Goal: Task Accomplishment & Management: Manage account settings

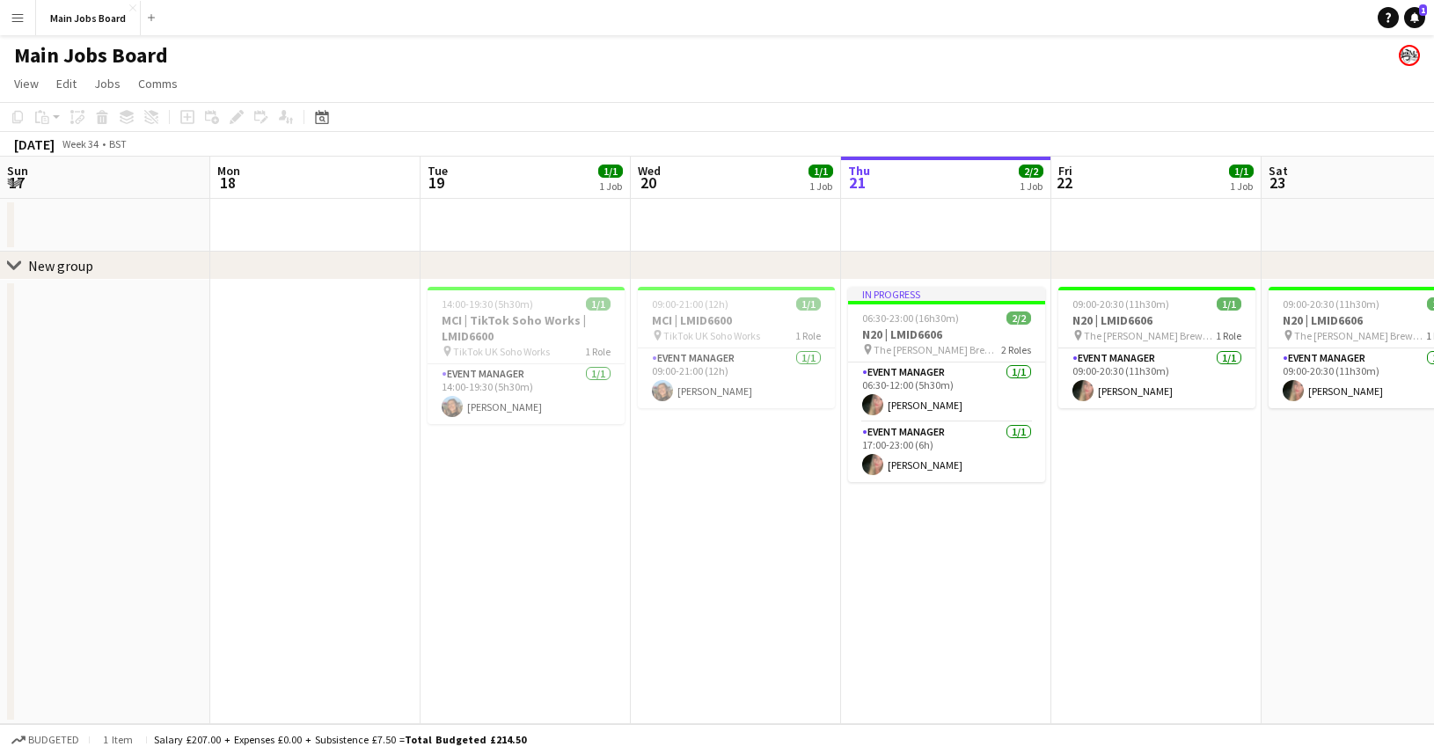
scroll to position [0, 625]
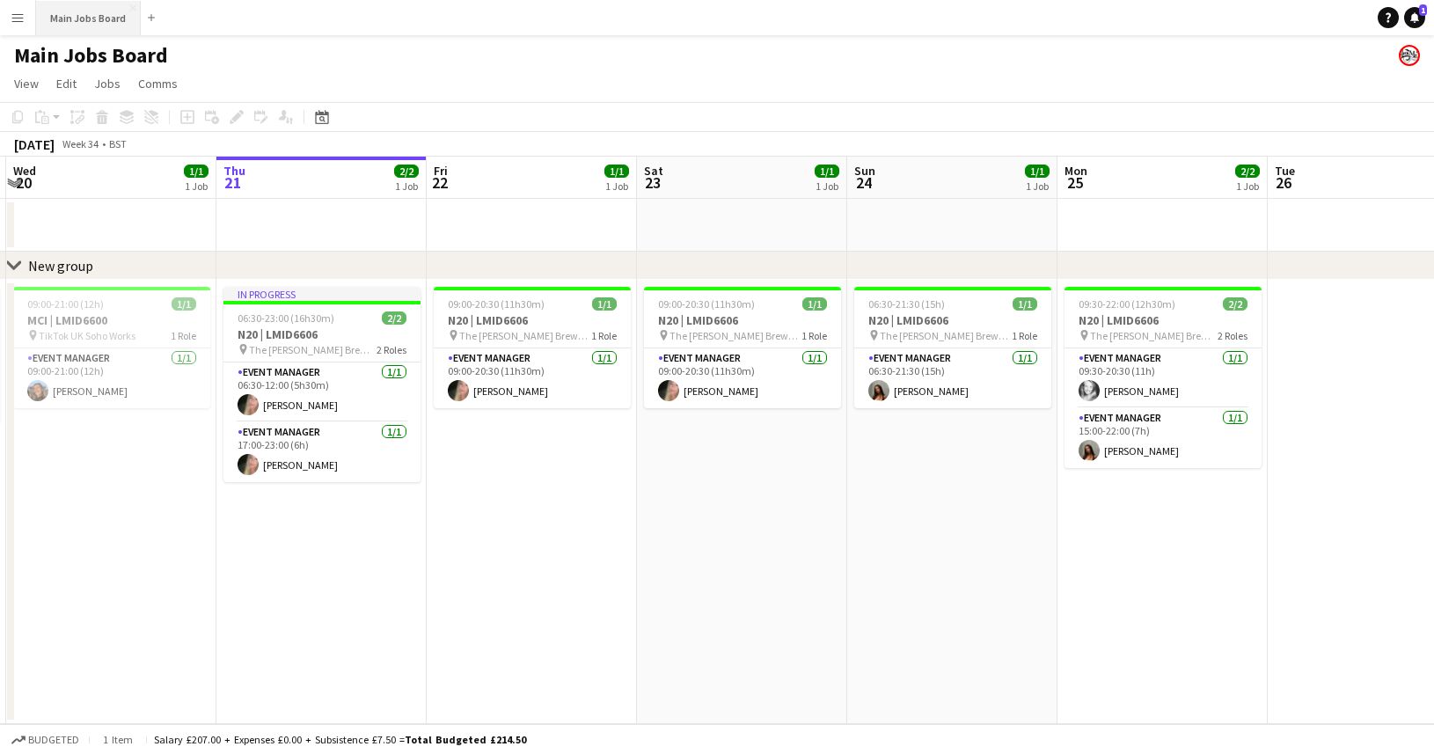
click at [91, 12] on button "Main Jobs Board Close" at bounding box center [88, 18] width 105 height 34
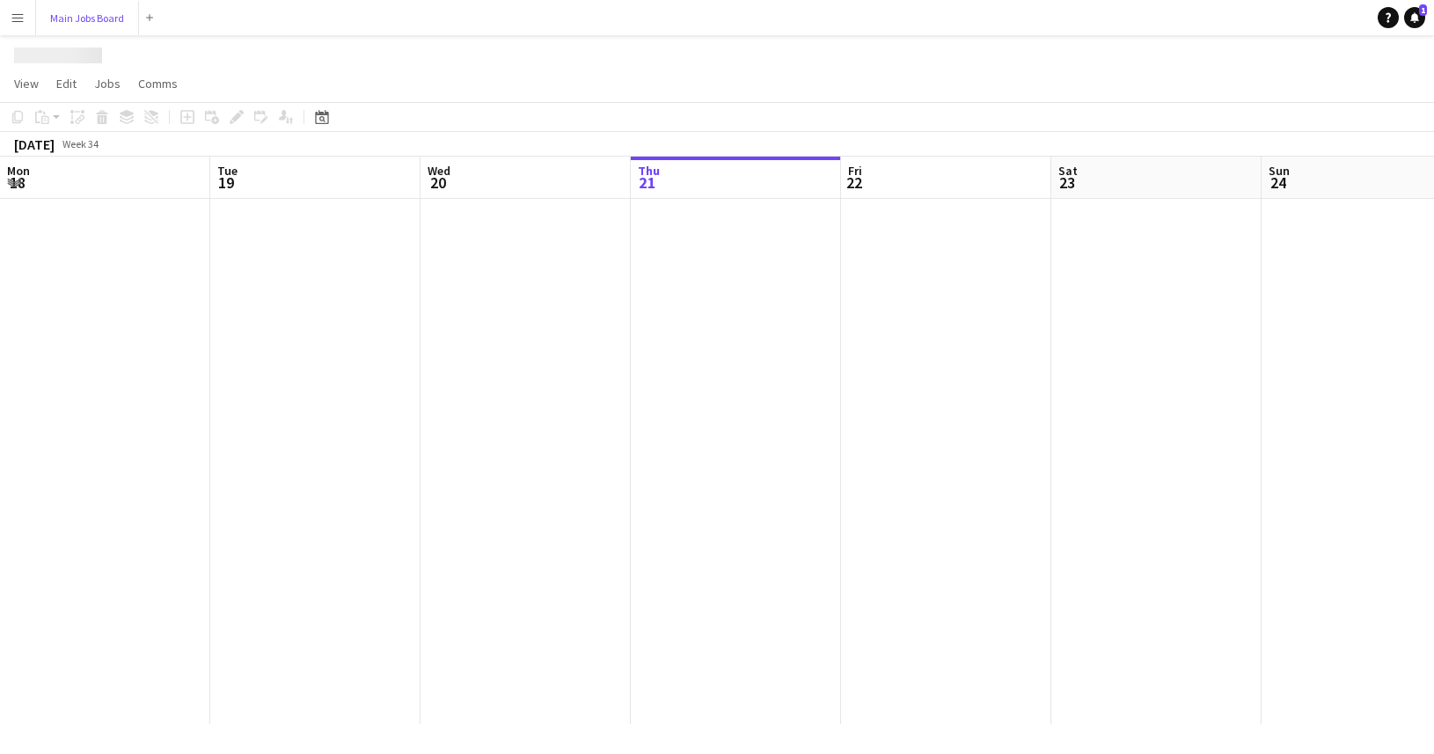
scroll to position [0, 421]
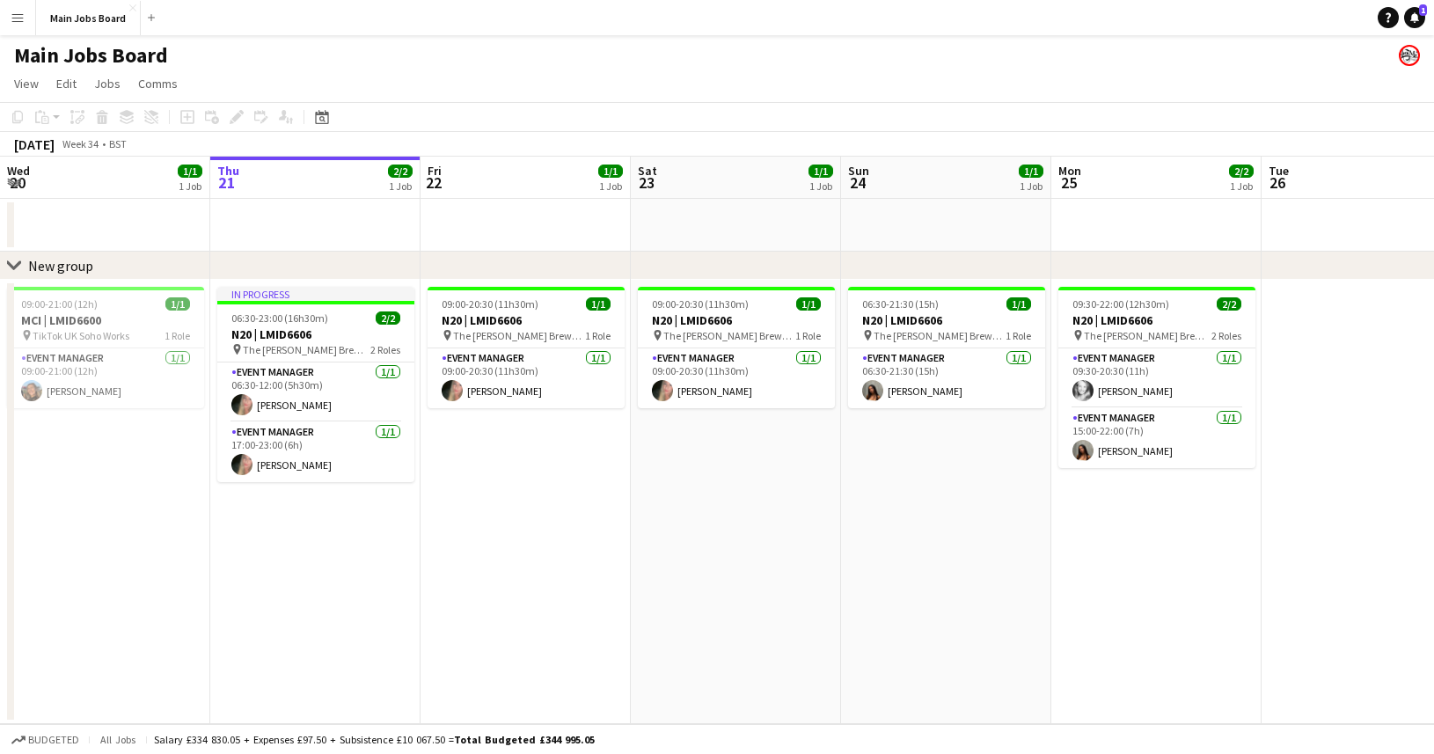
click at [581, 211] on app-date-cell at bounding box center [526, 225] width 210 height 53
click at [107, 23] on button "Main Jobs Board Close" at bounding box center [88, 18] width 105 height 34
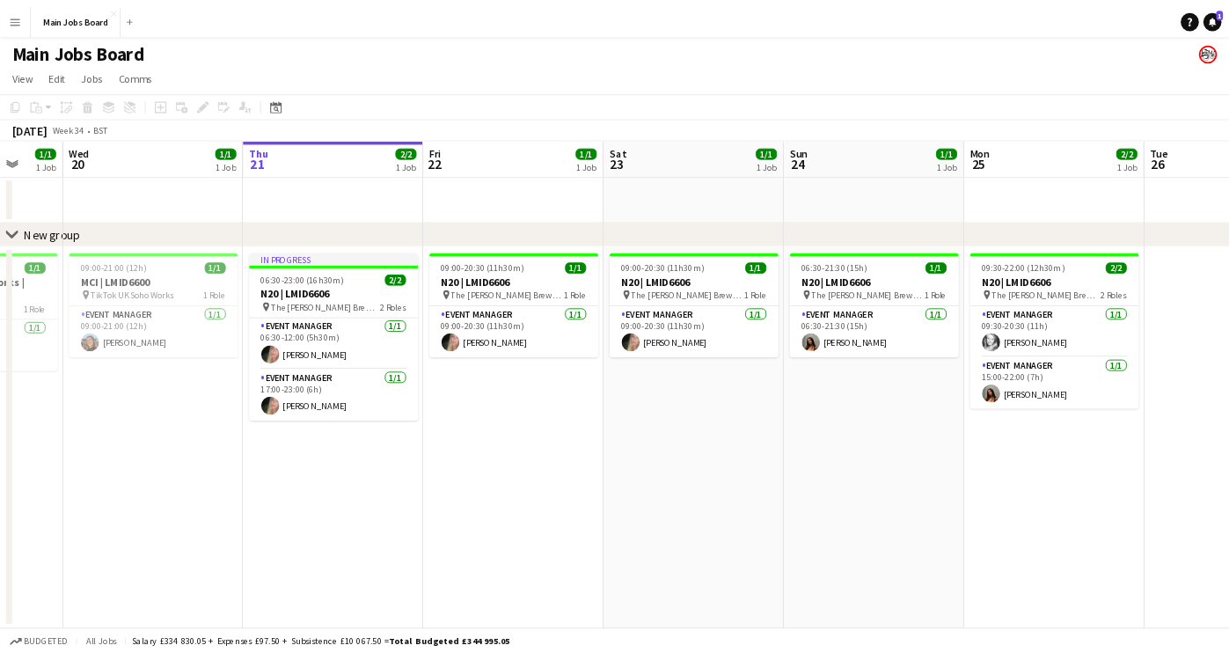
scroll to position [0, 572]
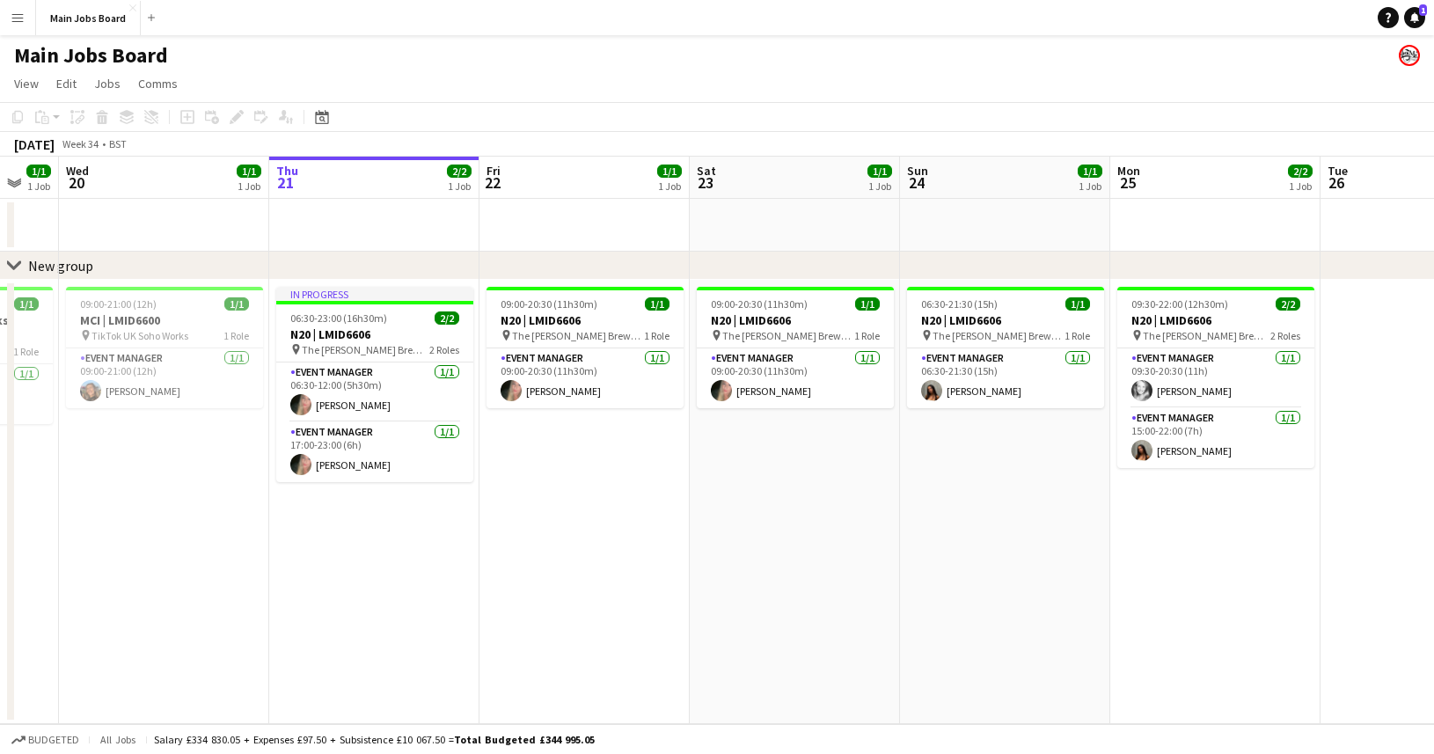
drag, startPoint x: 253, startPoint y: 525, endPoint x: 312, endPoint y: 498, distance: 65.0
click at [312, 499] on app-calendar-viewport "Sun 17 Mon 18 Tue 19 1/1 1 Job Wed 20 1/1 1 Job Thu 21 2/2 1 Job Fri 22 1/1 1 J…" at bounding box center [717, 441] width 1434 height 568
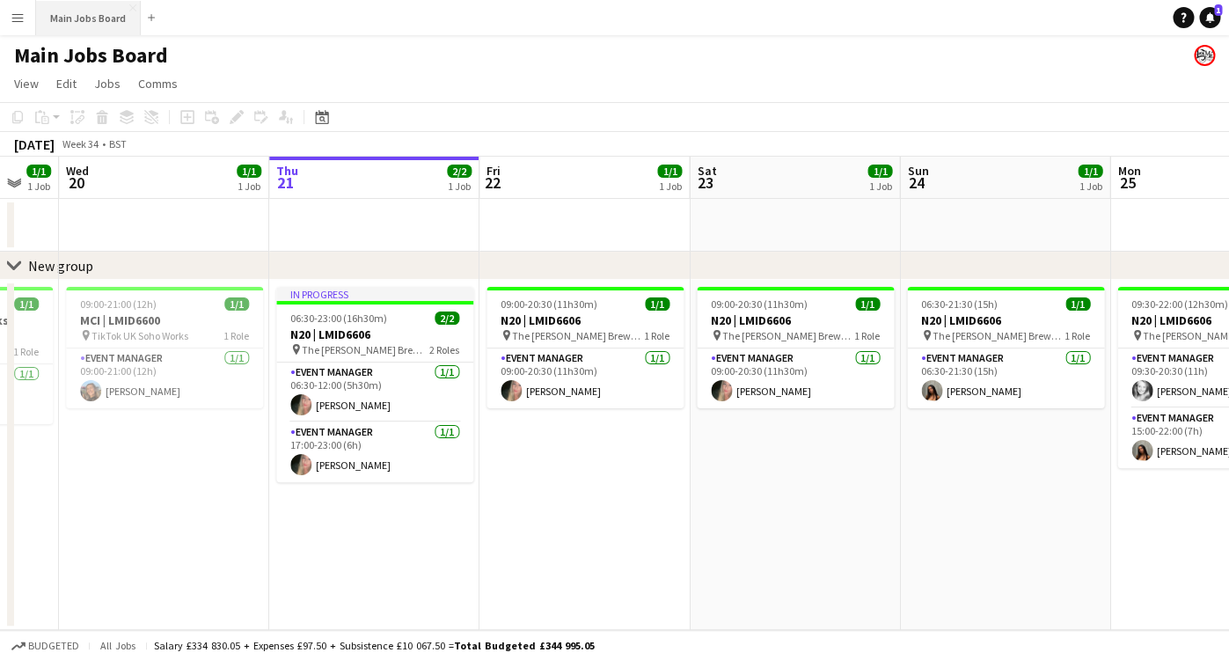
click at [82, 14] on button "Main Jobs Board Close" at bounding box center [88, 18] width 105 height 34
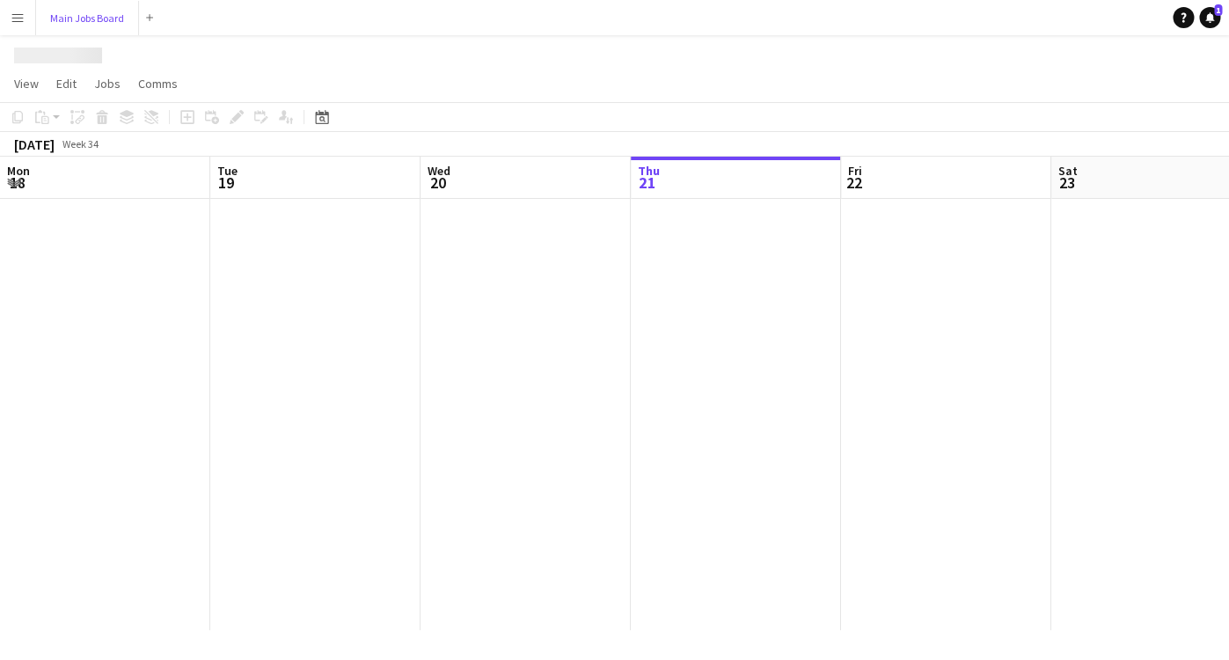
scroll to position [0, 421]
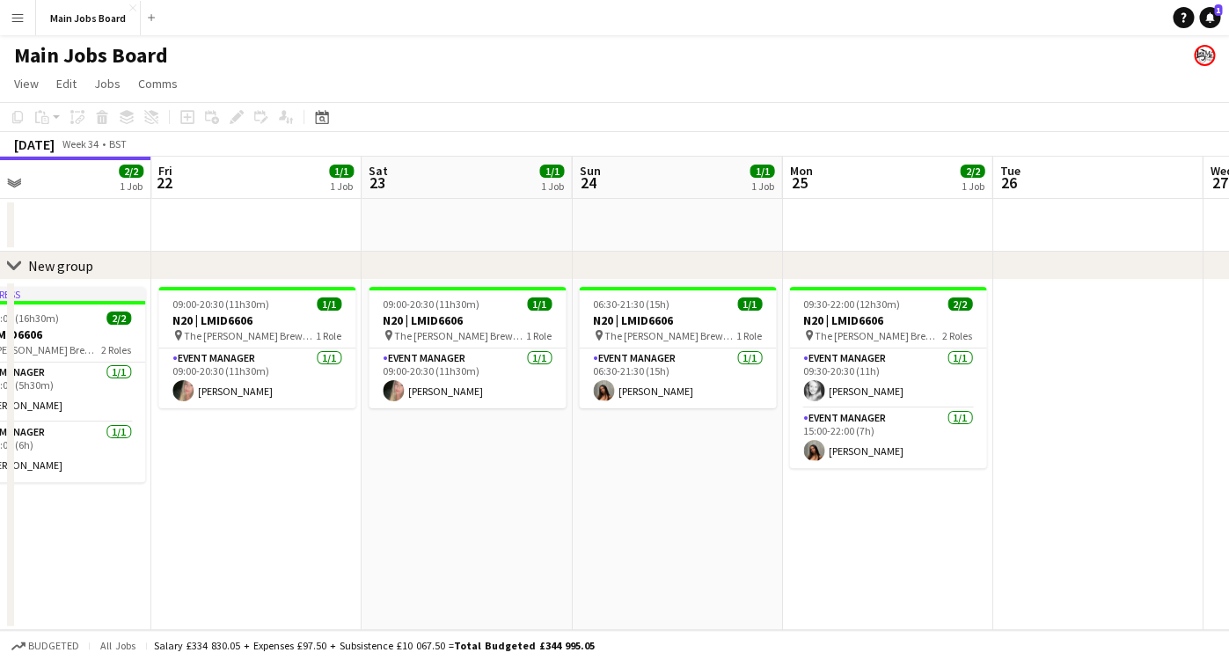
drag, startPoint x: 767, startPoint y: 469, endPoint x: 440, endPoint y: 469, distance: 327.3
click at [498, 469] on app-calendar-viewport "Mon 18 Tue 19 1/1 1 Job Wed 20 1/1 1 Job Thu 21 2/2 1 Job Fri 22 1/1 1 Job Sat …" at bounding box center [614, 393] width 1229 height 473
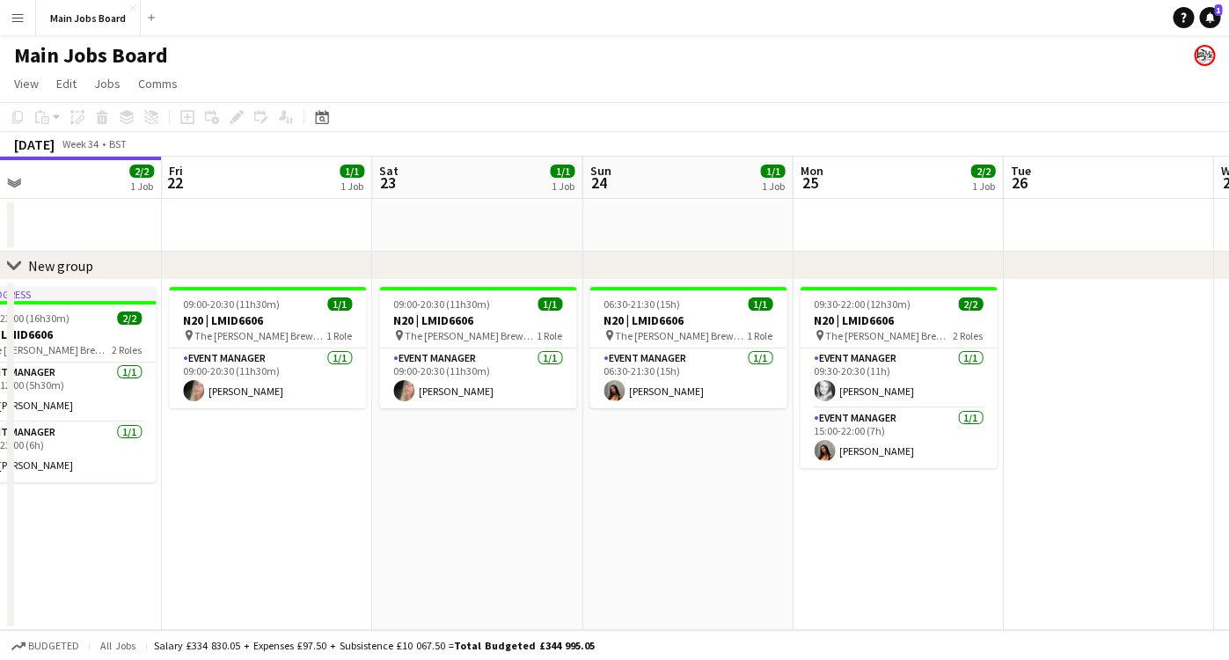
click at [614, 538] on app-calendar-viewport "Mon 18 Tue 19 1/1 1 Job Wed 20 1/1 1 Job Thu 21 2/2 1 Job Fri 22 1/1 1 Job Sat …" at bounding box center [614, 393] width 1229 height 473
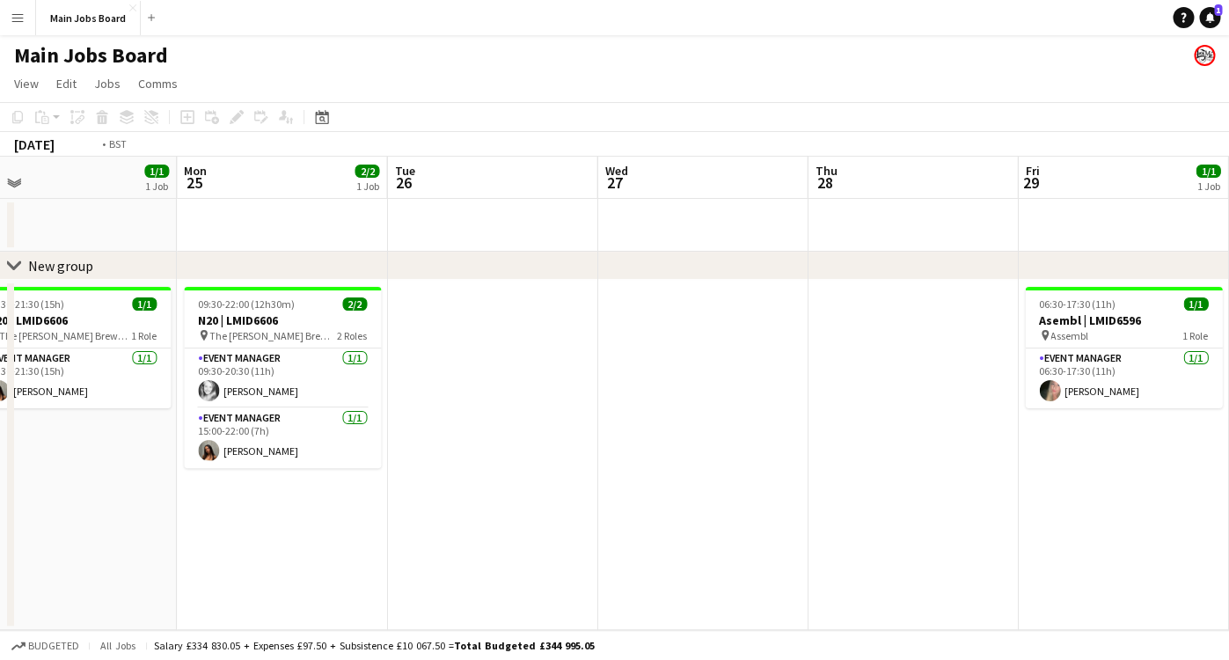
drag, startPoint x: 860, startPoint y: 523, endPoint x: 348, endPoint y: 523, distance: 512.1
click at [396, 523] on app-calendar-viewport "Wed 20 1/1 1 Job Thu 21 2/2 1 Job Fri 22 1/1 1 Job Sat 23 1/1 1 Job Sun 24 1/1 …" at bounding box center [614, 393] width 1229 height 473
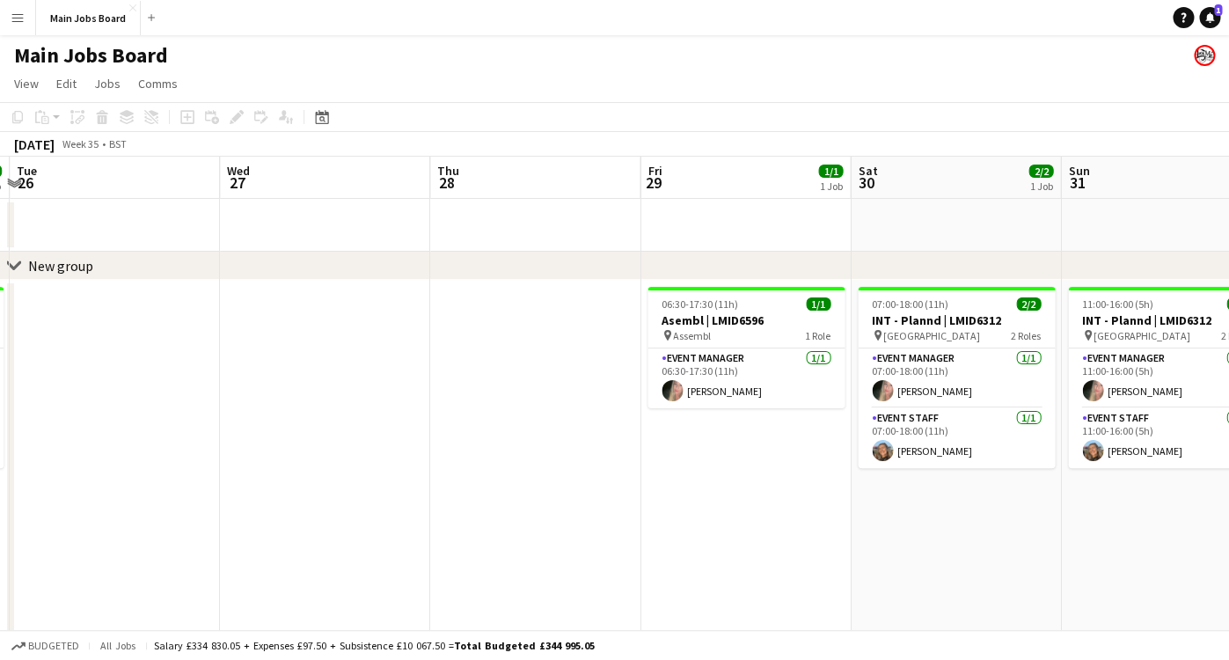
drag, startPoint x: 634, startPoint y: 497, endPoint x: 294, endPoint y: 497, distance: 339.6
click at [312, 497] on app-calendar-viewport "Sat 23 1/1 1 Job Sun 24 1/1 1 Job Mon 25 2/2 1 Job Tue 26 Wed 27 Thu 28 Fri 29 …" at bounding box center [614, 441] width 1229 height 569
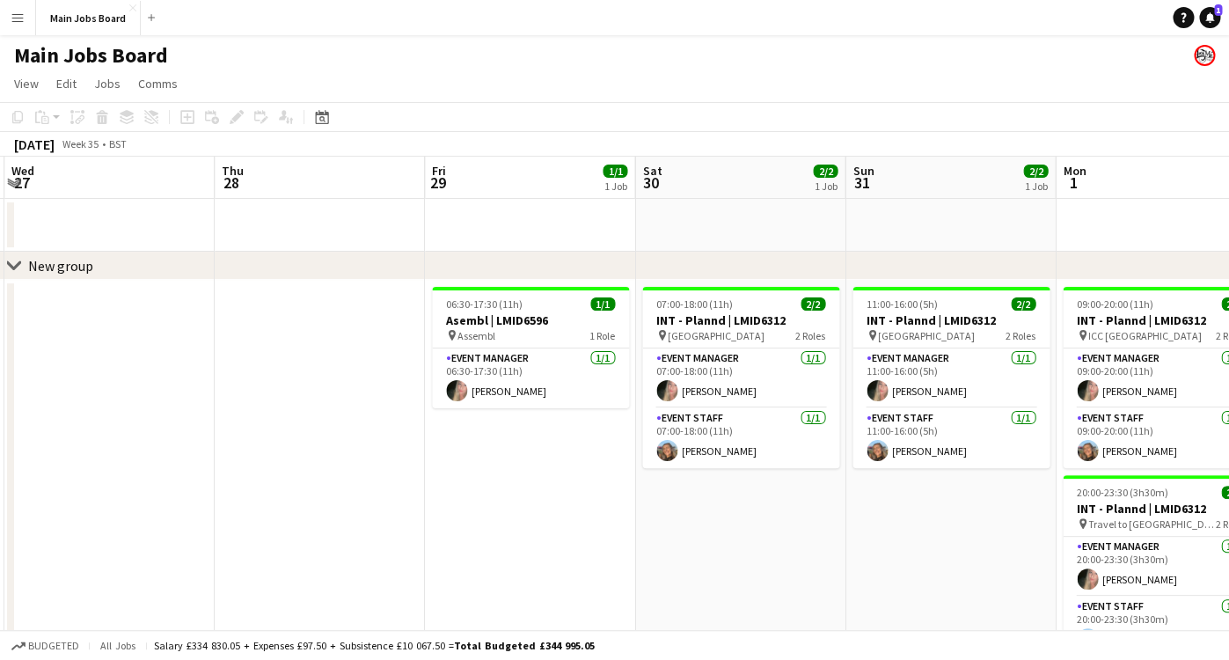
scroll to position [0, 570]
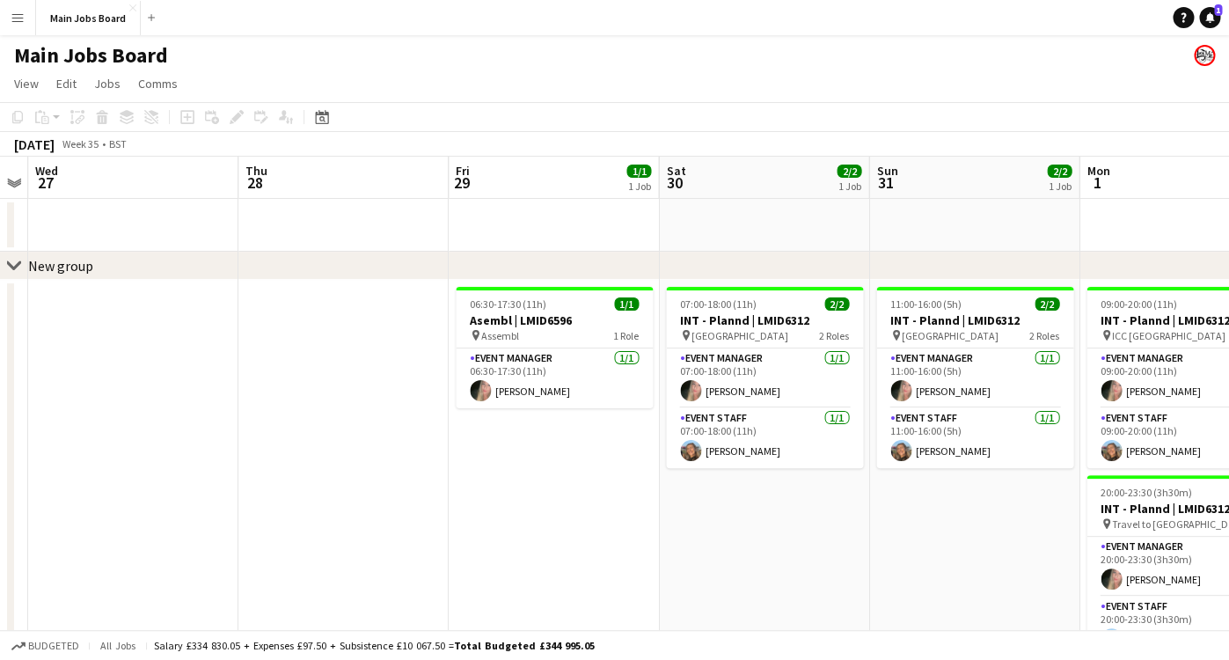
drag, startPoint x: 916, startPoint y: 514, endPoint x: 539, endPoint y: 514, distance: 377.5
click at [552, 514] on app-calendar-viewport "Sun 24 1/1 1 Job Mon 25 2/2 1 Job Tue 26 Wed 27 Thu 28 Fri 29 1/1 1 Job Sat 30 …" at bounding box center [614, 441] width 1229 height 569
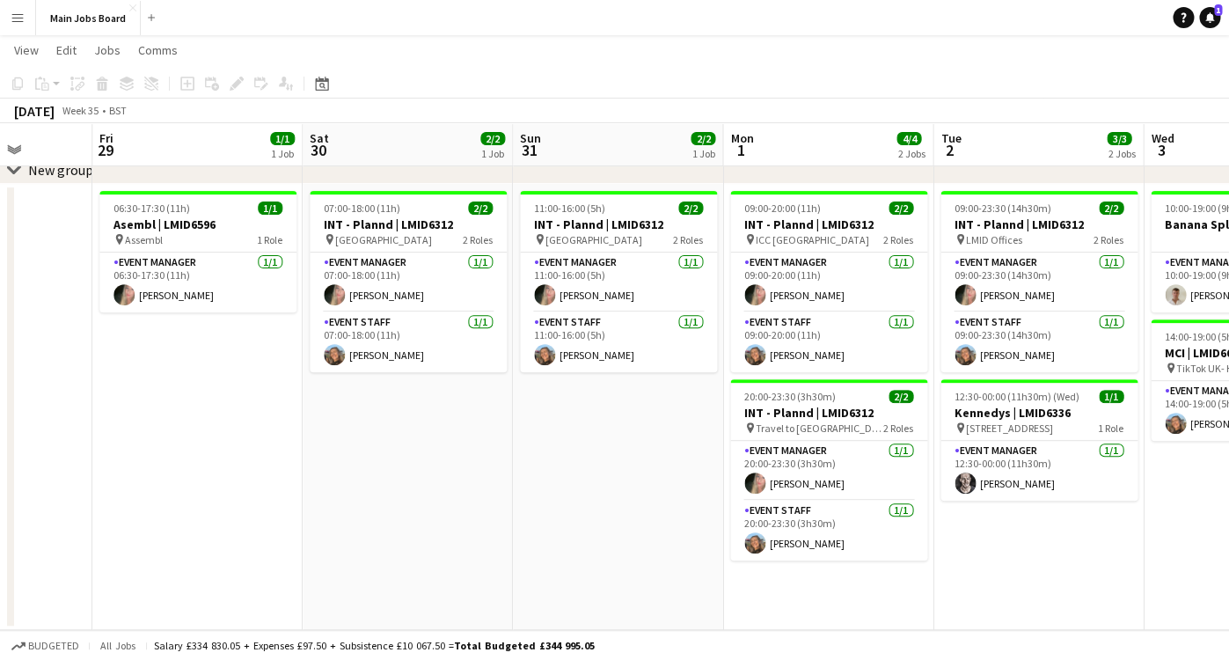
drag, startPoint x: 638, startPoint y: 370, endPoint x: 412, endPoint y: 370, distance: 226.1
click at [413, 370] on app-calendar-viewport "Tue 26 Wed 27 Thu 28 Fri 29 1/1 1 Job Sat 30 2/2 1 Job Sun 31 2/2 1 Job Mon 1 4…" at bounding box center [614, 302] width 1229 height 656
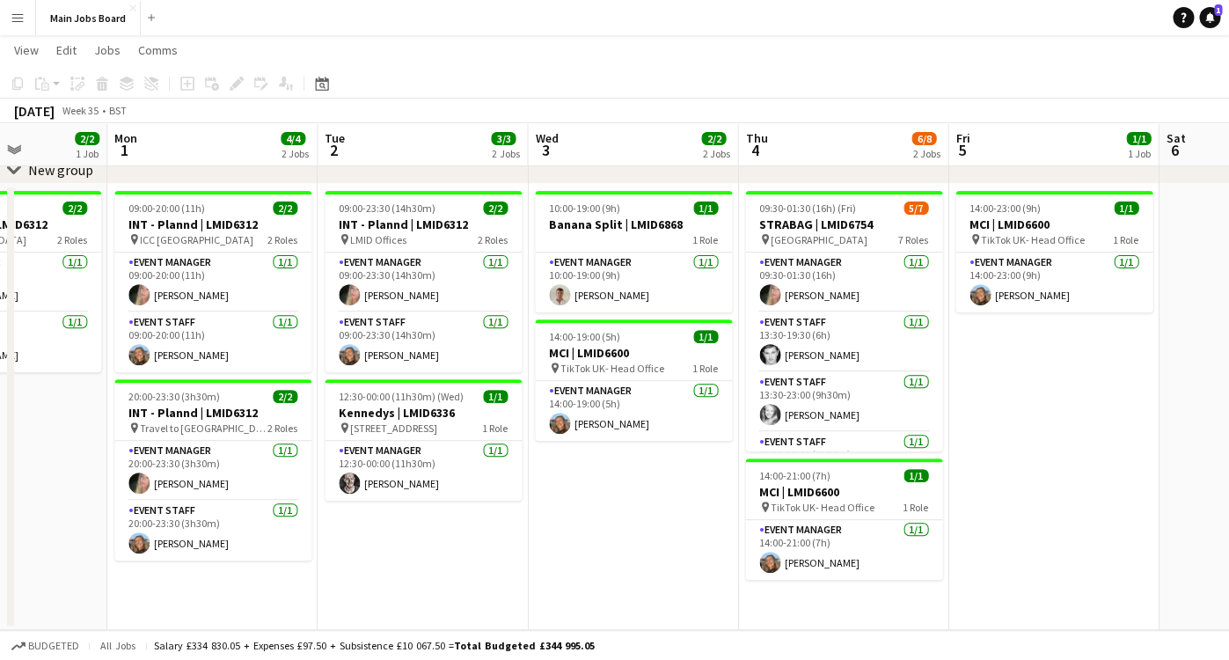
drag, startPoint x: 828, startPoint y: 368, endPoint x: 769, endPoint y: 368, distance: 59.0
click at [794, 368] on app-calendar-viewport "Thu 28 Fri 29 1/1 1 Job Sat 30 2/2 1 Job Sun 31 2/2 1 Job Mon 1 4/4 2 Jobs Tue …" at bounding box center [614, 302] width 1229 height 656
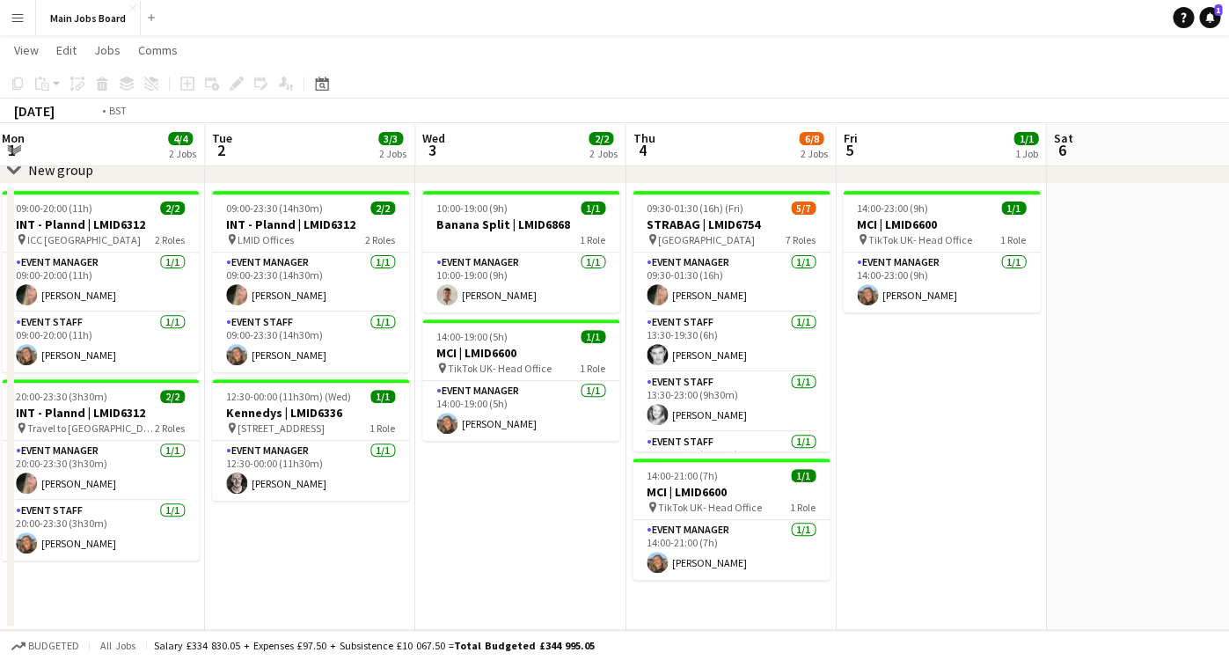
drag, startPoint x: 1042, startPoint y: 370, endPoint x: 510, endPoint y: 370, distance: 531.5
click at [510, 370] on app-calendar-viewport "Fri 29 1/1 1 Job Sat 30 2/2 1 Job Sun 31 2/2 1 Job Mon 1 4/4 2 Jobs Tue 2 3/3 2…" at bounding box center [614, 302] width 1229 height 656
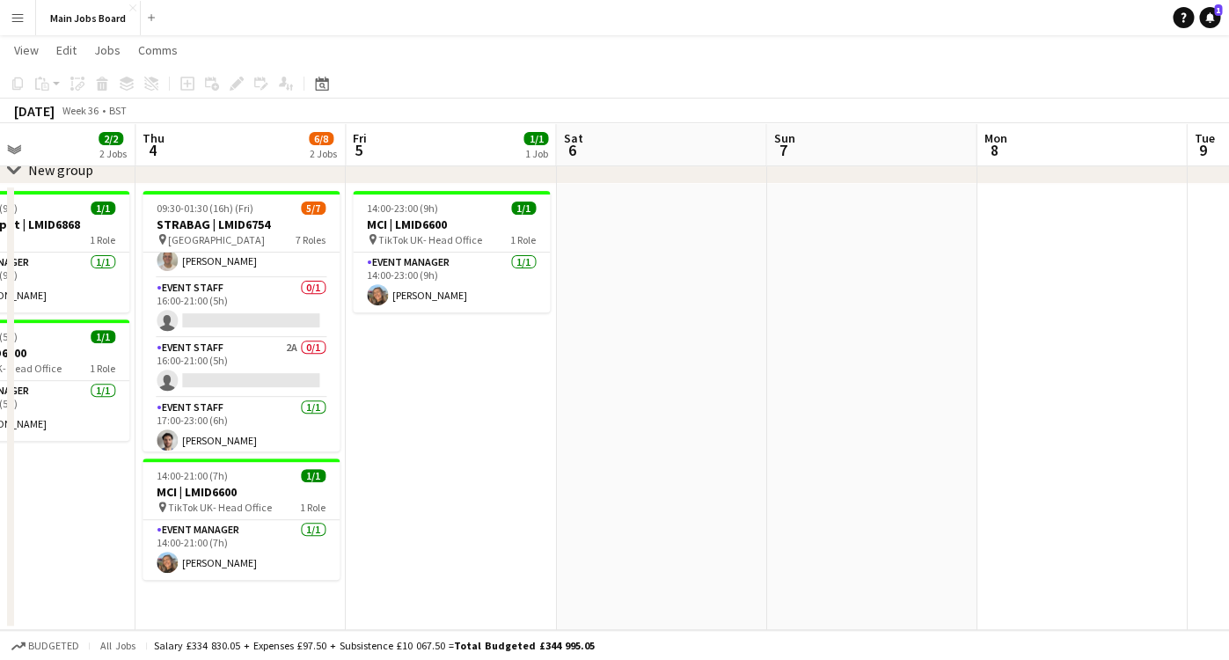
scroll to position [220, 0]
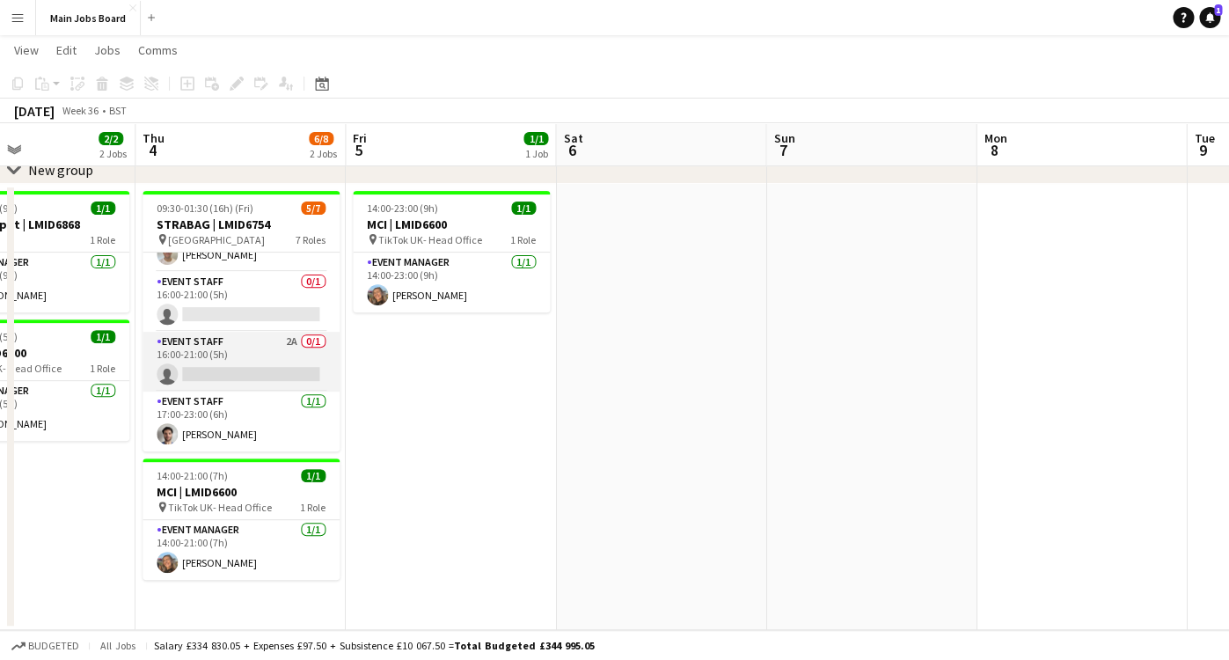
click at [297, 340] on app-card-role "Event Staff 2A 0/1 16:00-21:00 (5h) single-neutral-actions" at bounding box center [241, 362] width 197 height 60
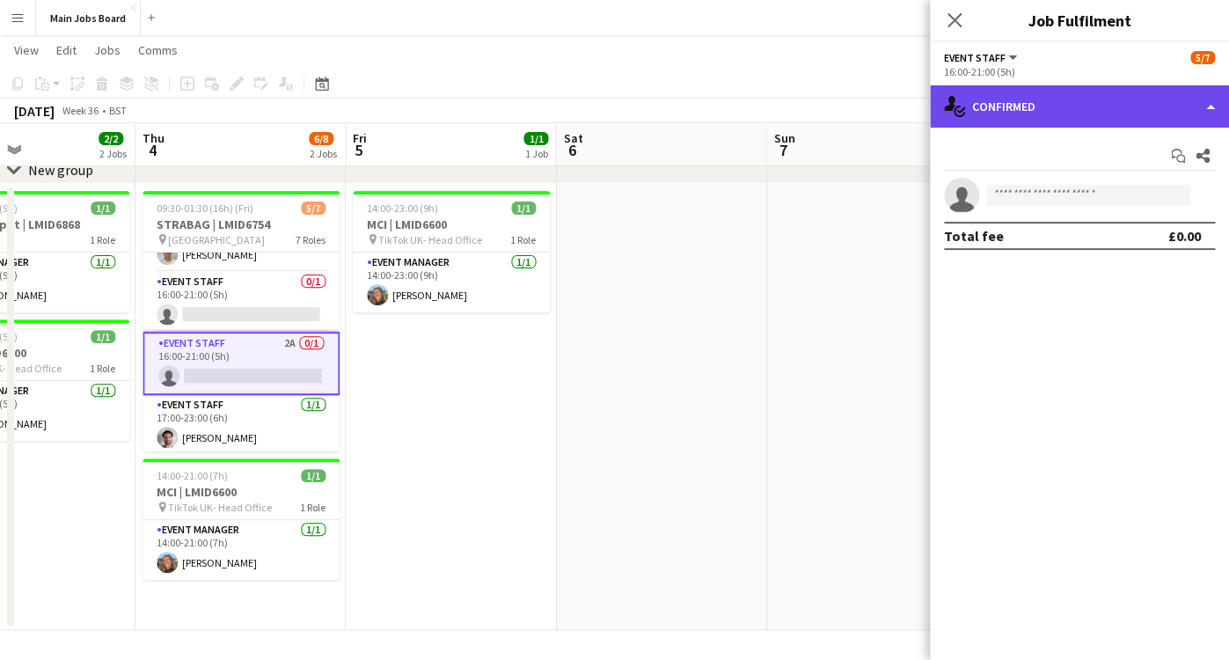
click at [980, 119] on div "single-neutral-actions-check-2 Confirmed" at bounding box center [1079, 106] width 299 height 42
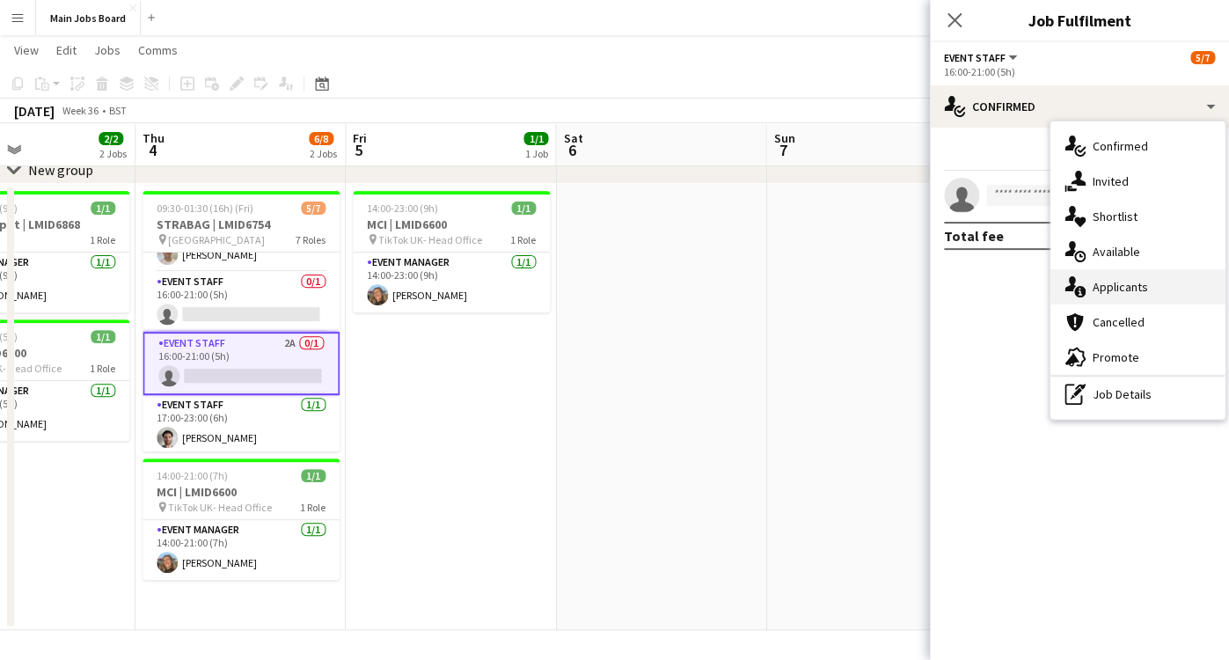
click at [1109, 298] on div "single-neutral-actions-information Applicants" at bounding box center [1138, 286] width 174 height 35
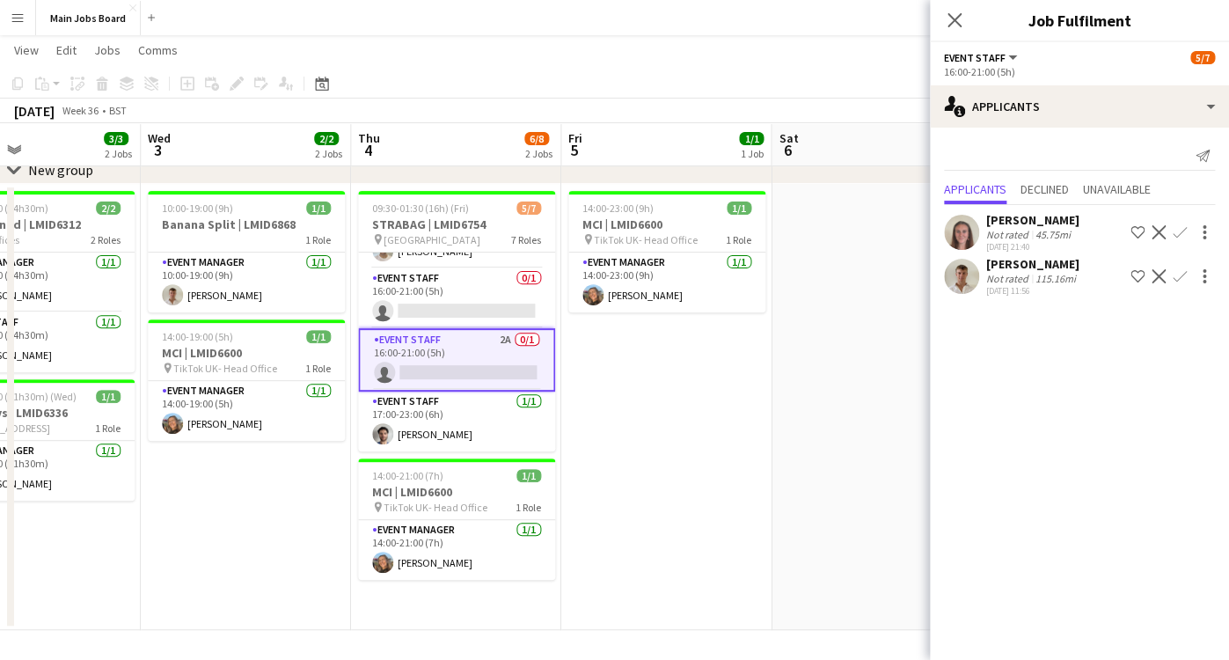
scroll to position [0, 487]
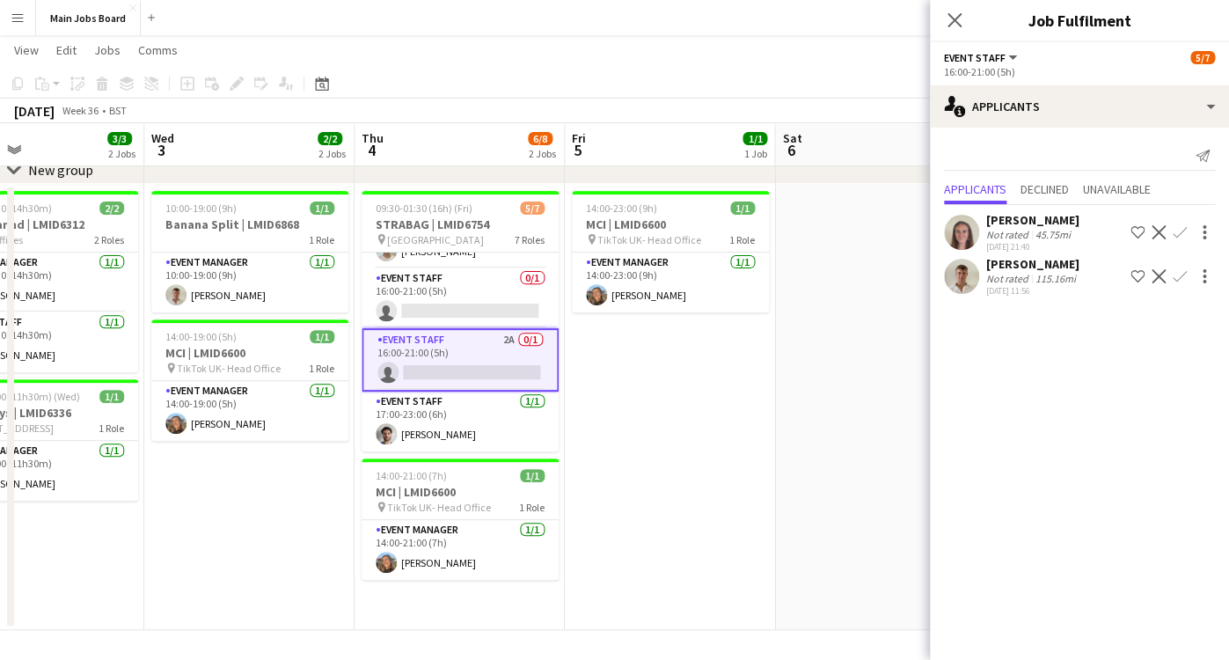
drag, startPoint x: 407, startPoint y: 414, endPoint x: 626, endPoint y: 414, distance: 219.1
click at [626, 414] on app-calendar-viewport "Sun 31 2/2 1 Job Mon 1 4/4 2 Jobs Tue 2 3/3 2 Jobs Wed 3 2/2 2 Jobs Thu 4 6/8 2…" at bounding box center [614, 302] width 1229 height 656
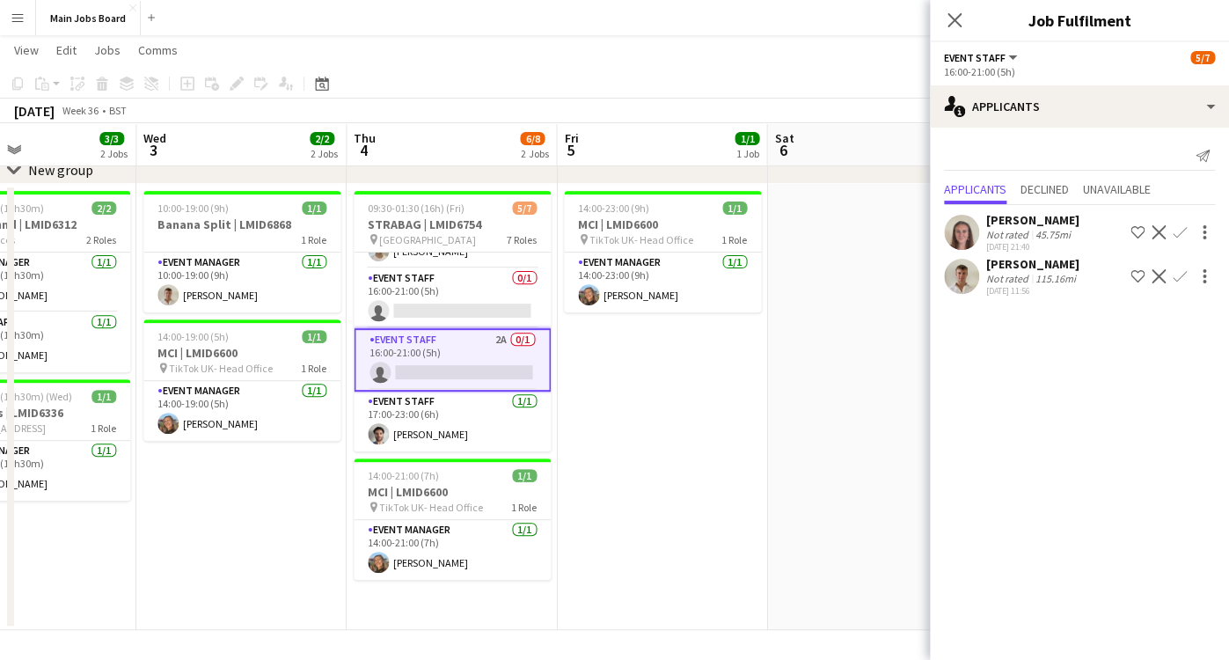
drag, startPoint x: 224, startPoint y: 466, endPoint x: 214, endPoint y: 425, distance: 42.7
click at [213, 425] on app-calendar-viewport "Sat 30 2/2 1 Job Sun 31 2/2 1 Job Mon 1 4/4 2 Jobs Tue 2 3/3 2 Jobs Wed 3 2/2 2…" at bounding box center [614, 302] width 1229 height 656
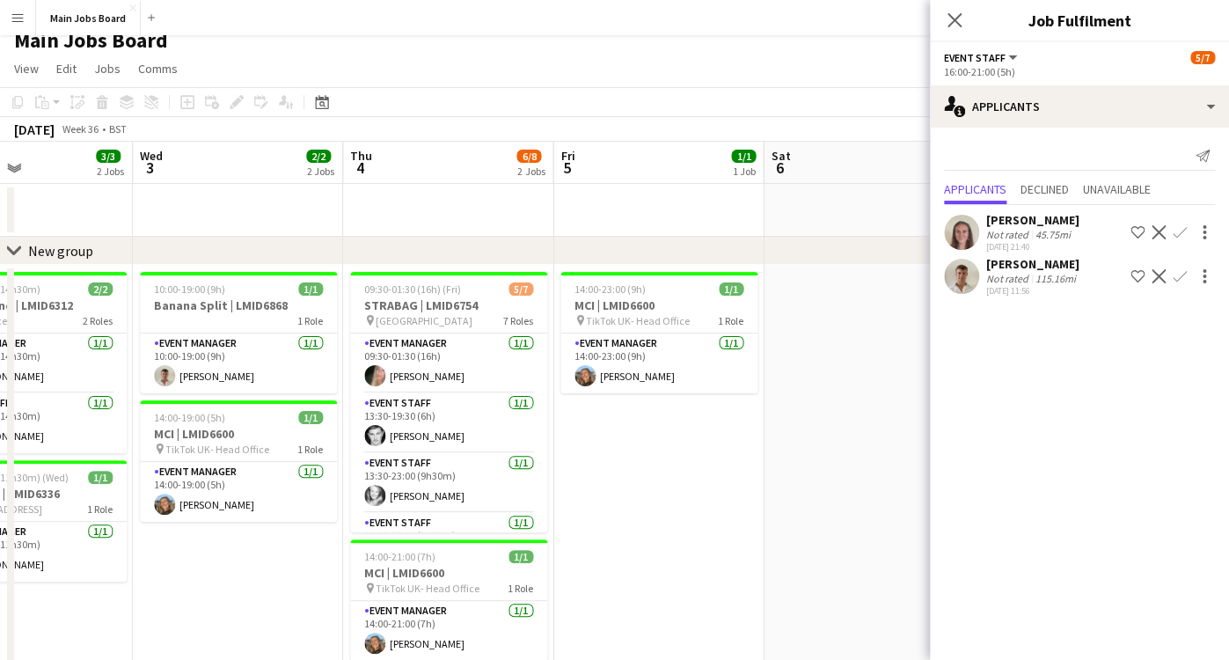
scroll to position [8, 0]
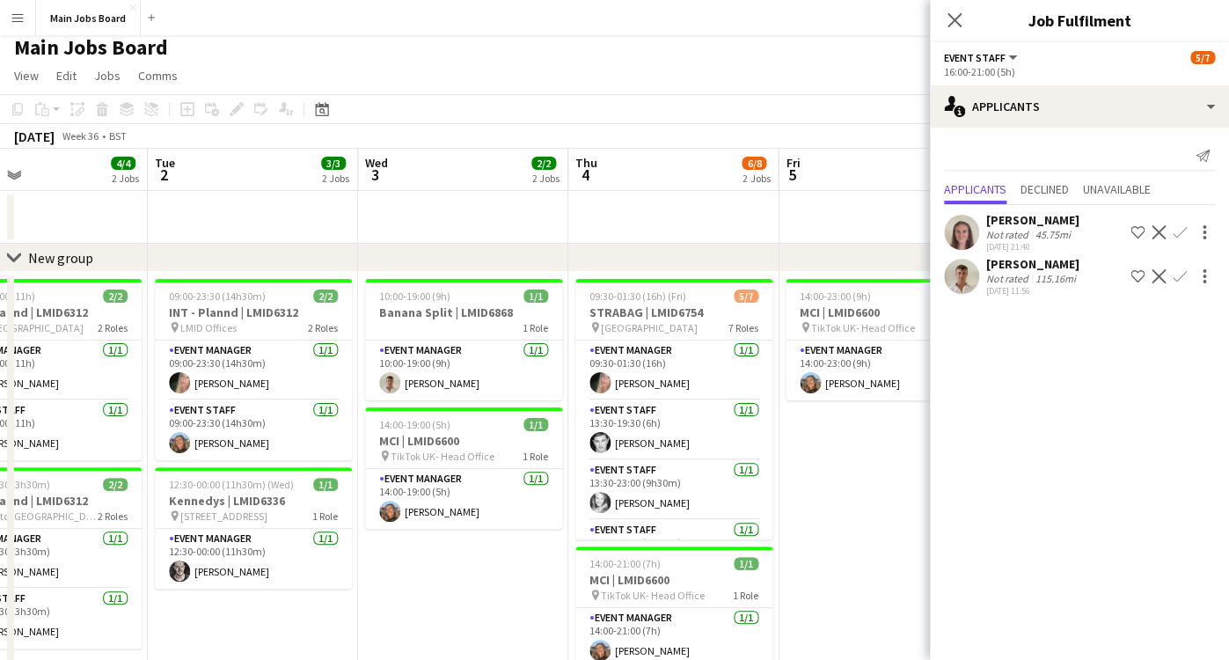
drag, startPoint x: 737, startPoint y: 465, endPoint x: 130, endPoint y: 459, distance: 607.2
click at [127, 459] on app-calendar-viewport "Sat 30 2/2 1 Job Sun 31 2/2 1 Job Mon 1 4/4 2 Jobs Tue 2 3/3 2 Jobs Wed 3 2/2 2…" at bounding box center [614, 433] width 1229 height 569
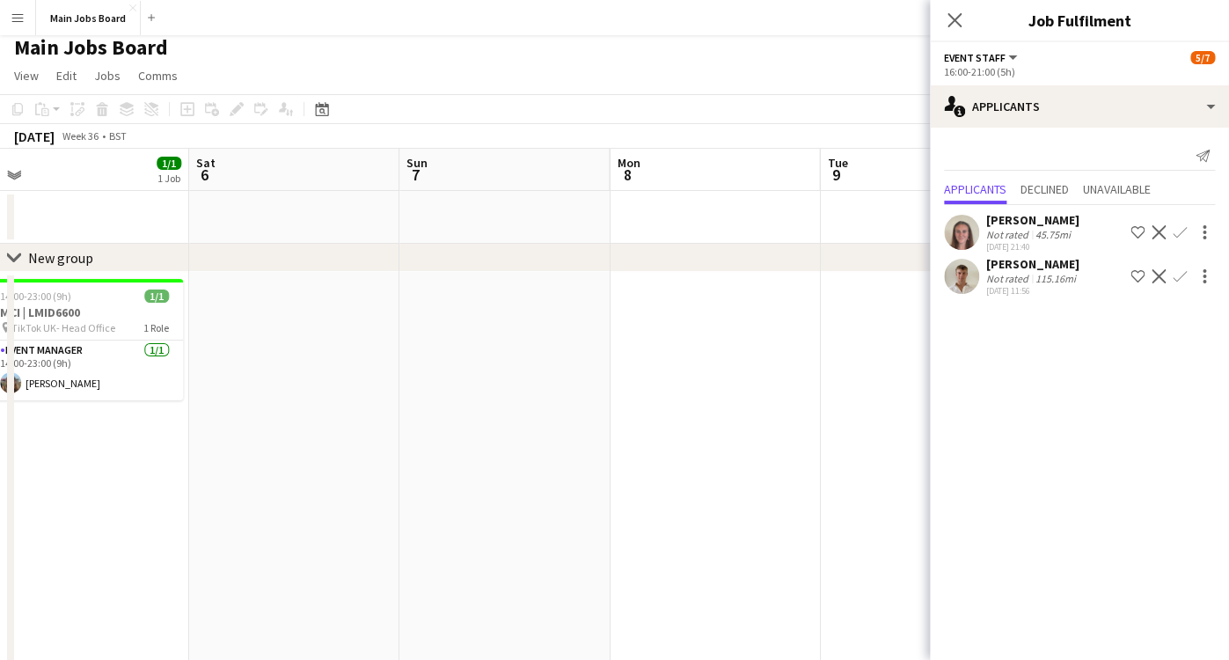
drag, startPoint x: 576, startPoint y: 451, endPoint x: 18, endPoint y: 450, distance: 557.9
click at [43, 450] on app-calendar-viewport "Tue 2 3/3 2 Jobs Wed 3 2/2 2 Jobs Thu 4 6/8 2 Jobs Fri 5 1/1 1 Job Sat 6 Sun 7 …" at bounding box center [614, 543] width 1229 height 788
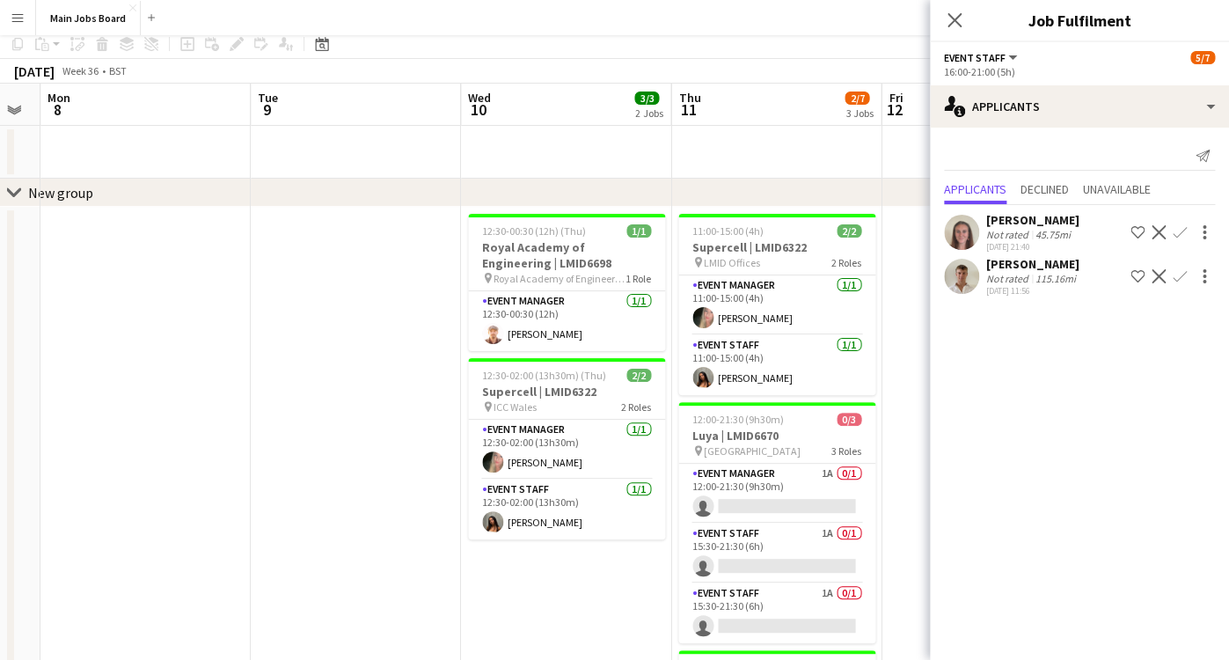
scroll to position [74, 0]
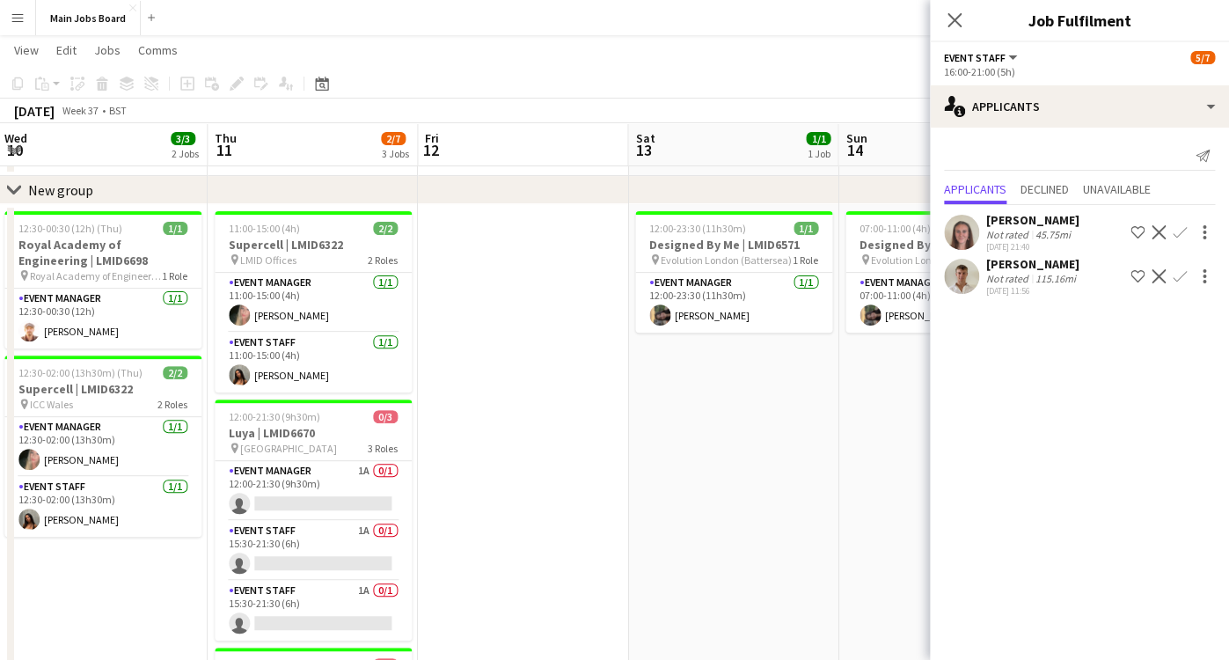
drag, startPoint x: 539, startPoint y: 474, endPoint x: 1, endPoint y: 462, distance: 537.8
click at [1, 462] on app-calendar-viewport "Sun 7 Mon 8 Tue 9 Wed 10 3/3 2 Jobs Thu 11 2/7 3 Jobs Fri 12 Sat 13 1/1 1 Job S…" at bounding box center [614, 432] width 1229 height 874
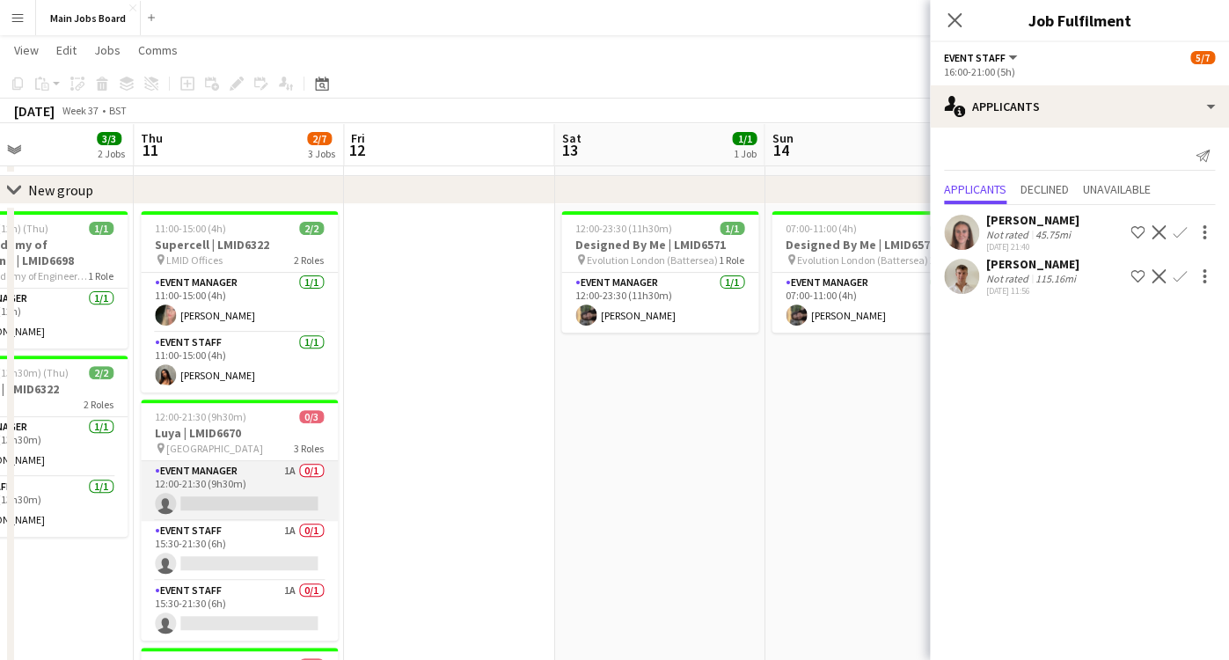
click at [289, 473] on app-card-role "Event Manager 1A 0/1 12:00-21:30 (9h30m) single-neutral-actions" at bounding box center [239, 491] width 197 height 60
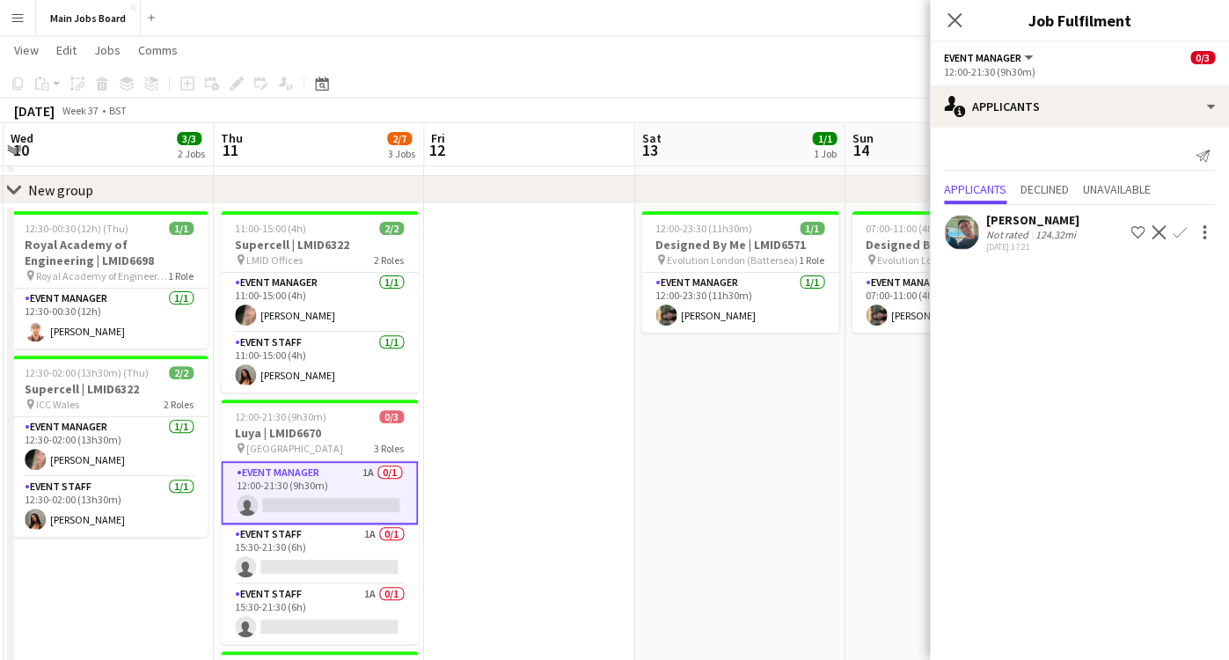
drag, startPoint x: 579, startPoint y: 469, endPoint x: 201, endPoint y: 469, distance: 378.4
click at [222, 469] on app-calendar-viewport "Sun 7 Mon 8 Tue 9 Wed 10 3/3 2 Jobs Thu 11 2/7 3 Jobs Fri 12 Sat 13 1/1 1 Job S…" at bounding box center [614, 432] width 1229 height 874
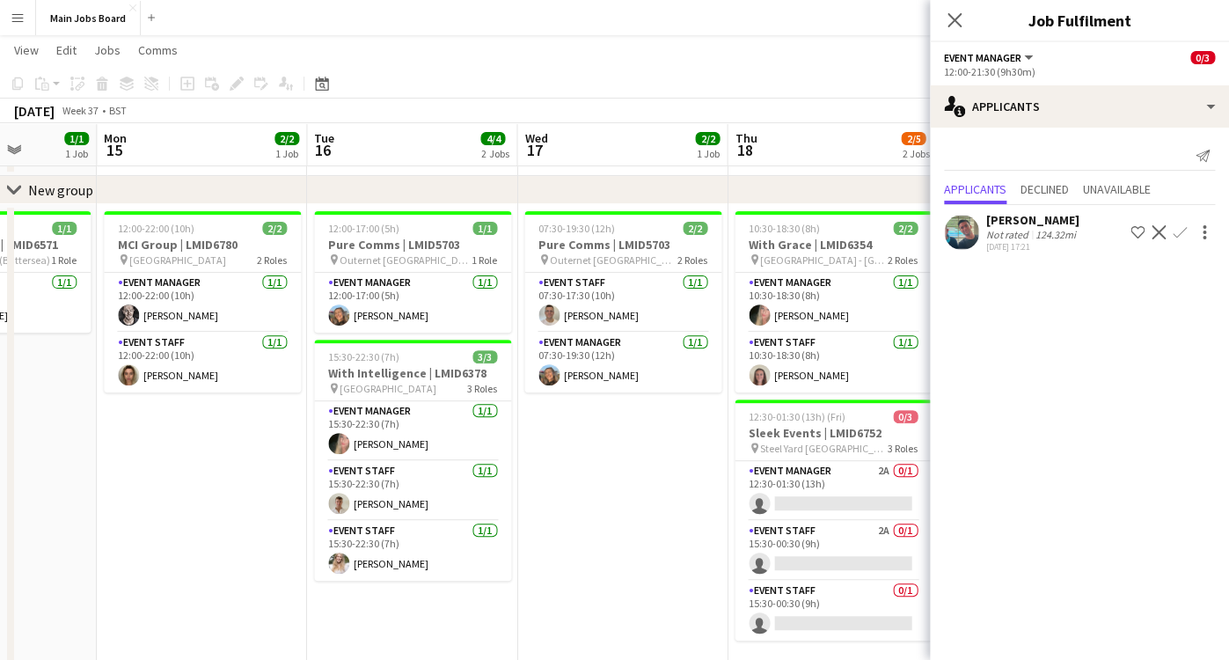
drag, startPoint x: 458, startPoint y: 466, endPoint x: 36, endPoint y: 466, distance: 422.4
click at [38, 466] on app-calendar-viewport "Thu 11 2/7 3 Jobs Fri 12 Sat 13 1/1 1 Job Sun 14 1/1 1 Job Mon 15 2/2 1 Job Tue…" at bounding box center [614, 432] width 1229 height 874
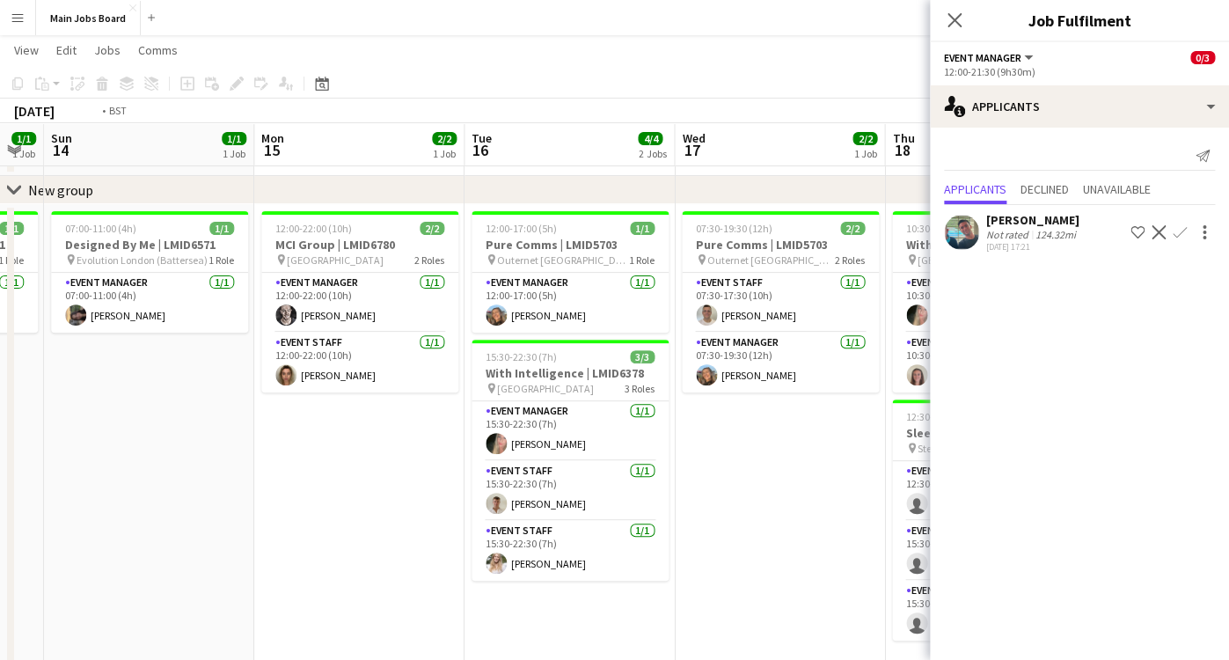
scroll to position [0, 685]
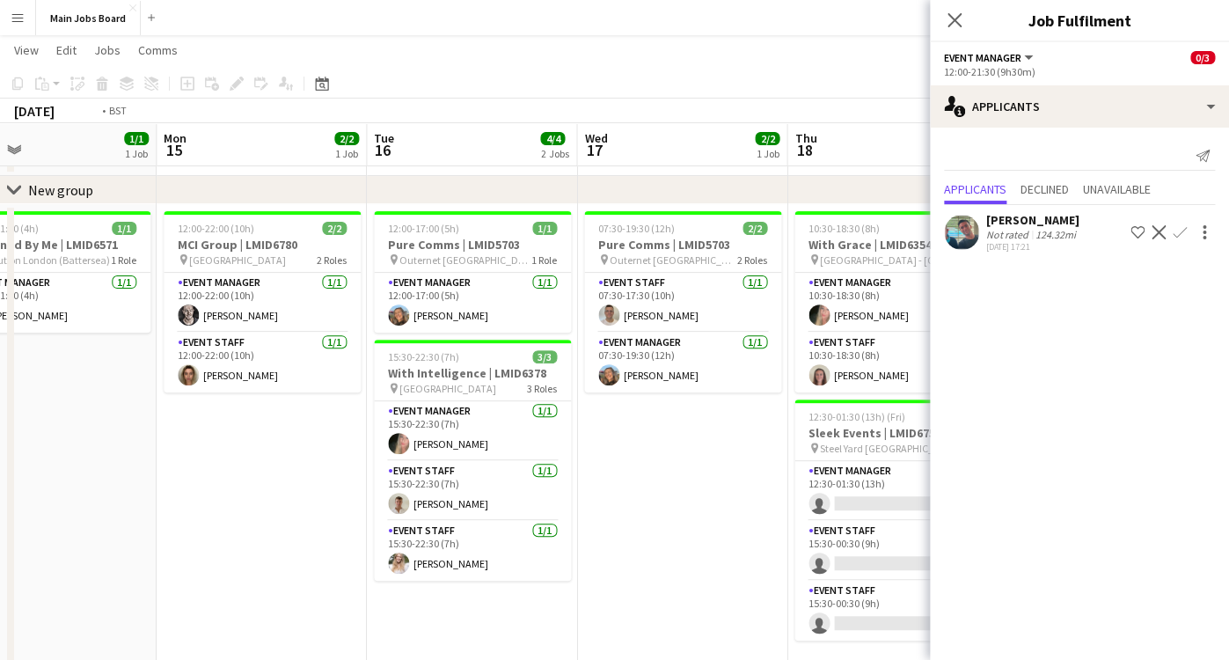
drag, startPoint x: 671, startPoint y: 442, endPoint x: 421, endPoint y: 442, distance: 250.8
click at [421, 442] on app-calendar-viewport "Thu 11 2/7 3 Jobs Fri 12 Sat 13 1/1 1 Job Sun 14 1/1 1 Job Mon 15 2/2 1 Job Tue…" at bounding box center [614, 432] width 1229 height 874
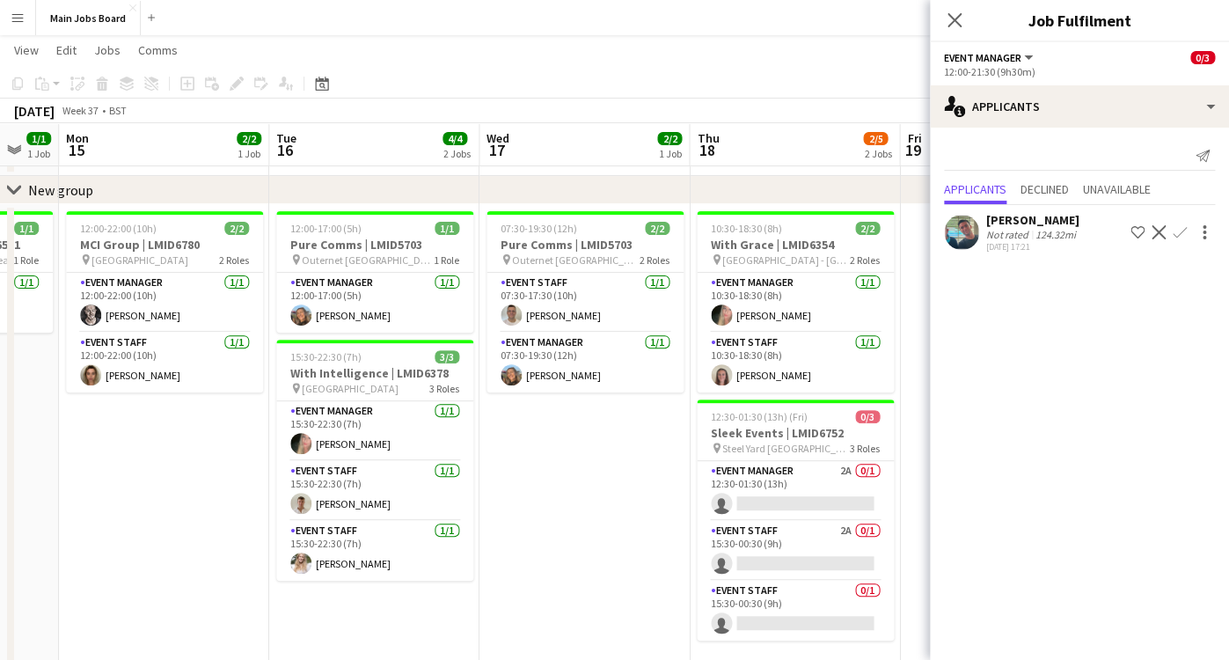
scroll to position [0, 385]
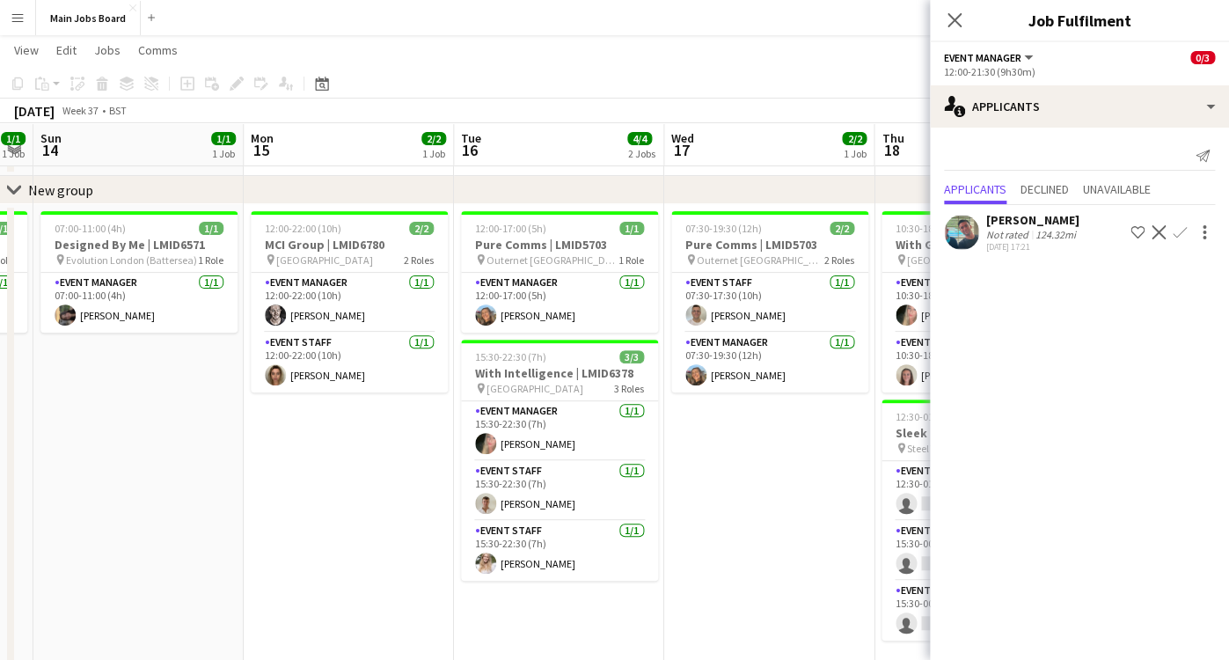
drag, startPoint x: 349, startPoint y: 440, endPoint x: 649, endPoint y: 440, distance: 300.1
click at [649, 440] on app-calendar-viewport "Fri 12 Sat 13 1/1 1 Job Sun 14 1/1 1 Job Mon 15 2/2 1 Job Tue 16 4/4 2 Jobs Wed…" at bounding box center [614, 432] width 1229 height 874
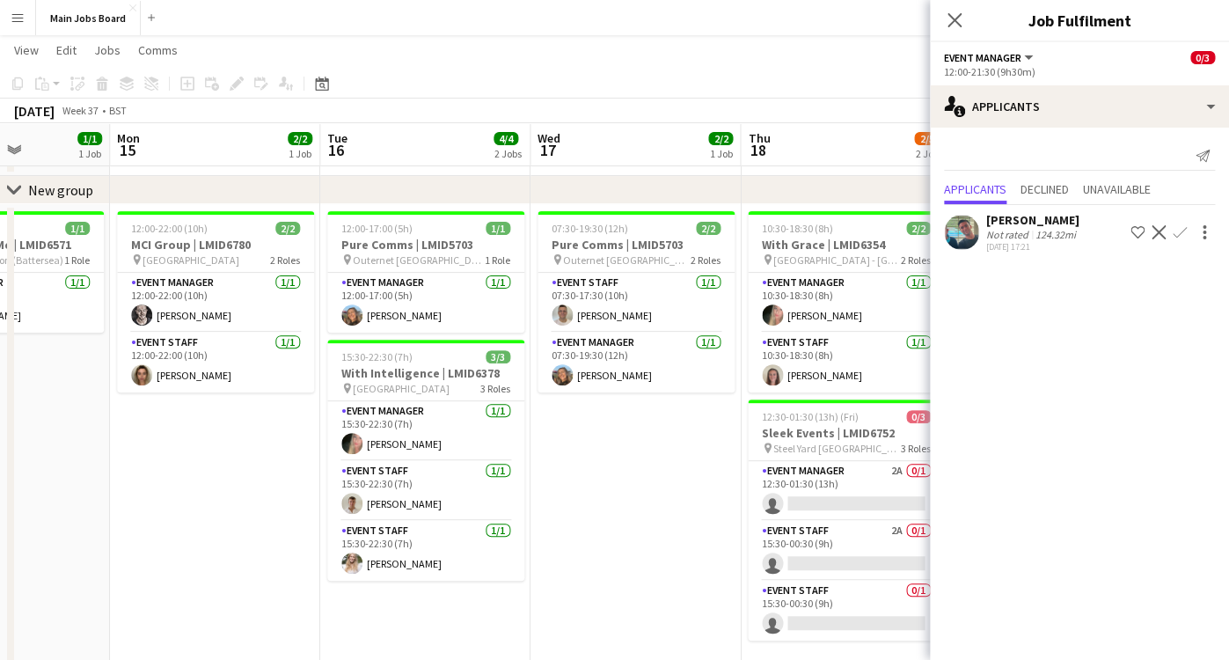
drag, startPoint x: 329, startPoint y: 446, endPoint x: 649, endPoint y: 446, distance: 320.3
click at [649, 446] on app-calendar-viewport "Fri 12 Sat 13 1/1 1 Job Sun 14 1/1 1 Job Mon 15 2/2 1 Job Tue 16 4/4 2 Jobs Wed…" at bounding box center [614, 432] width 1229 height 874
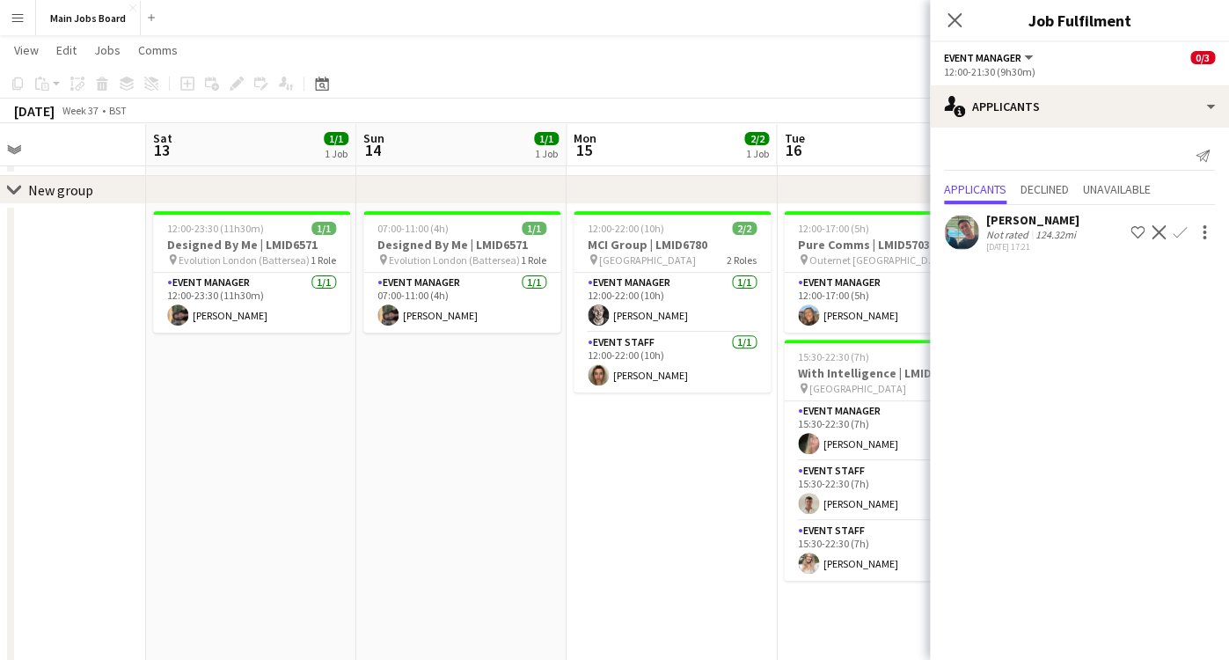
scroll to position [0, 465]
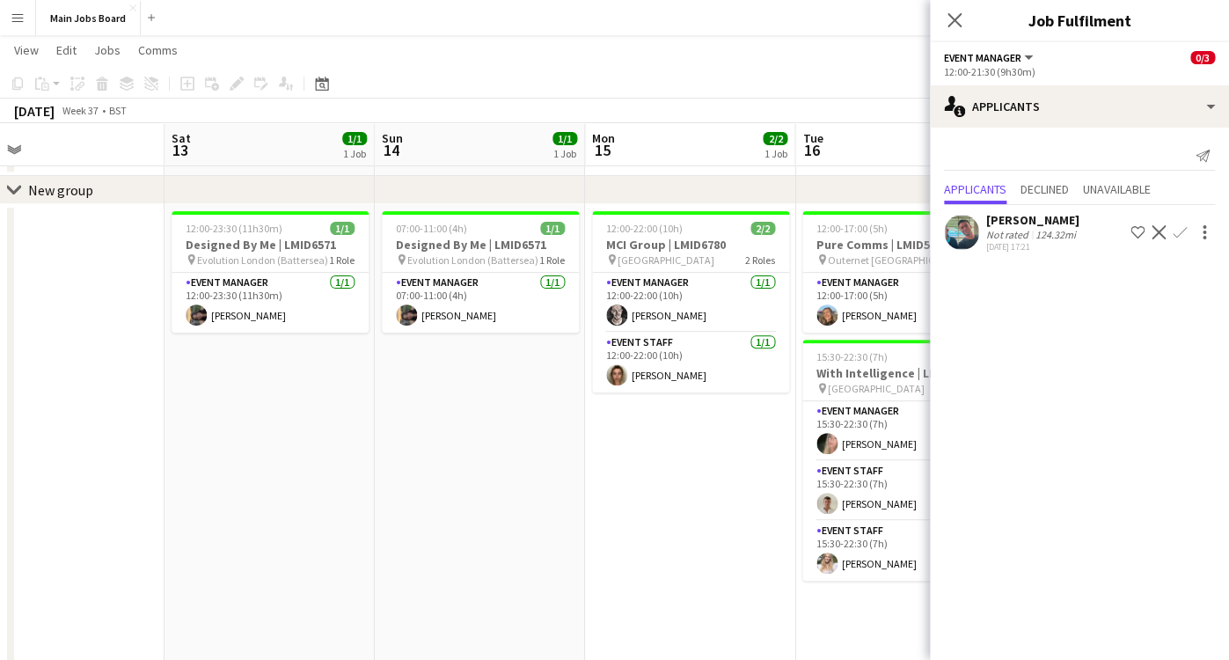
drag, startPoint x: 357, startPoint y: 440, endPoint x: 378, endPoint y: 440, distance: 21.1
click at [376, 440] on app-calendar-viewport "Wed 10 3/3 2 Jobs Thu 11 2/7 3 Jobs Fri 12 Sat 13 1/1 1 Job Sun 14 1/1 1 Job Mo…" at bounding box center [614, 432] width 1229 height 874
click at [18, 28] on button "Menu" at bounding box center [17, 17] width 35 height 35
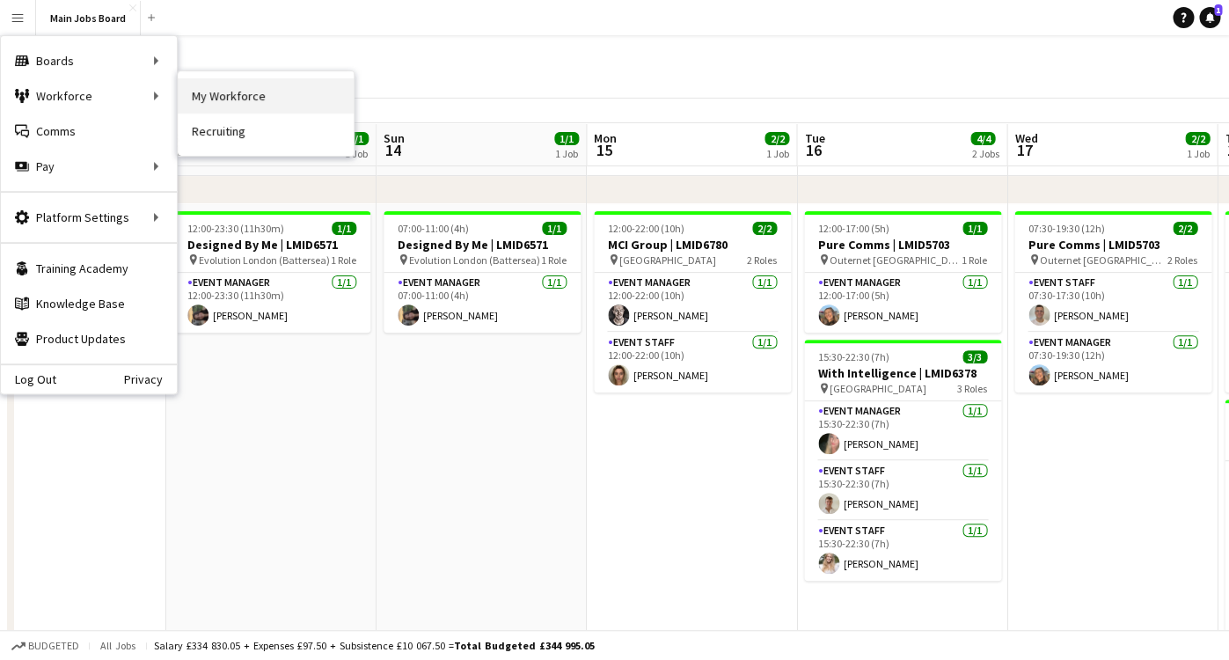
click at [260, 107] on link "My Workforce" at bounding box center [266, 95] width 176 height 35
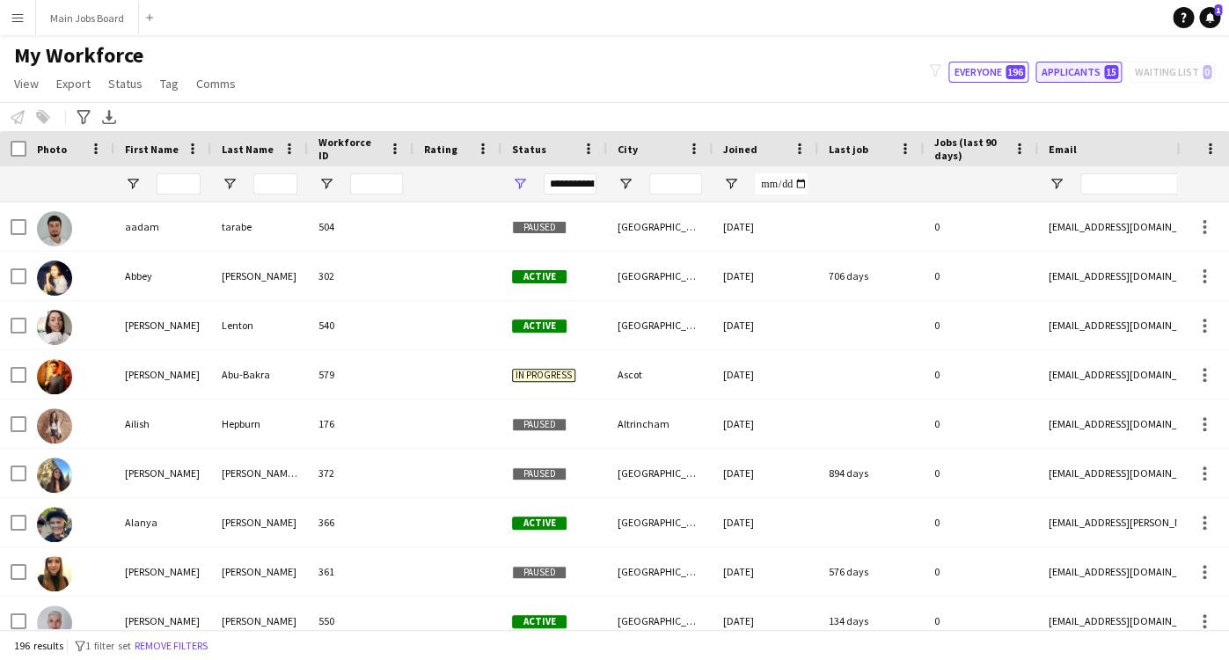
click at [1074, 76] on button "Applicants 15" at bounding box center [1079, 72] width 86 height 21
type input "**********"
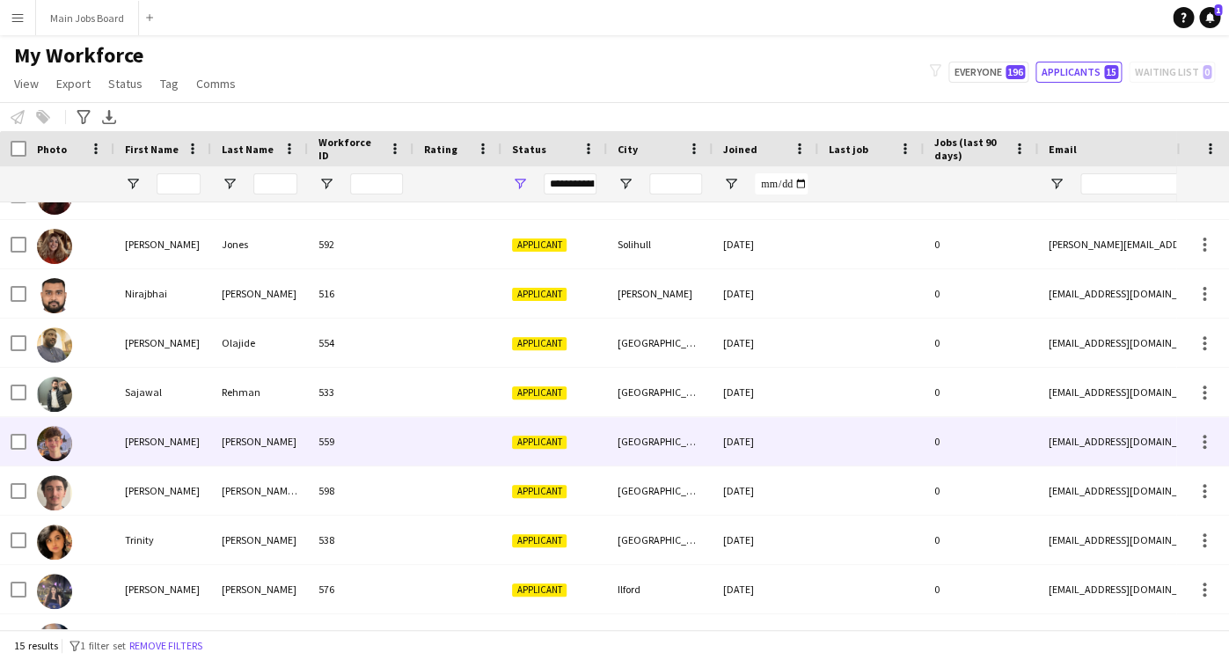
scroll to position [233, 0]
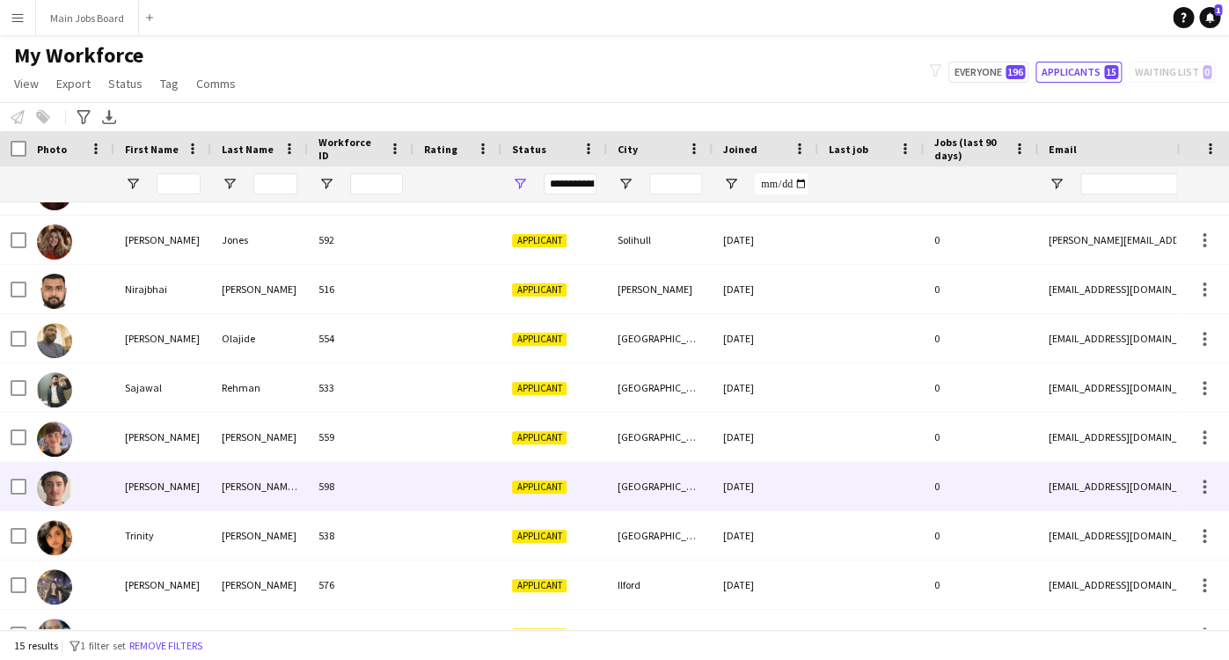
click at [285, 487] on div "[PERSON_NAME] [GEOGRAPHIC_DATA]" at bounding box center [259, 486] width 97 height 48
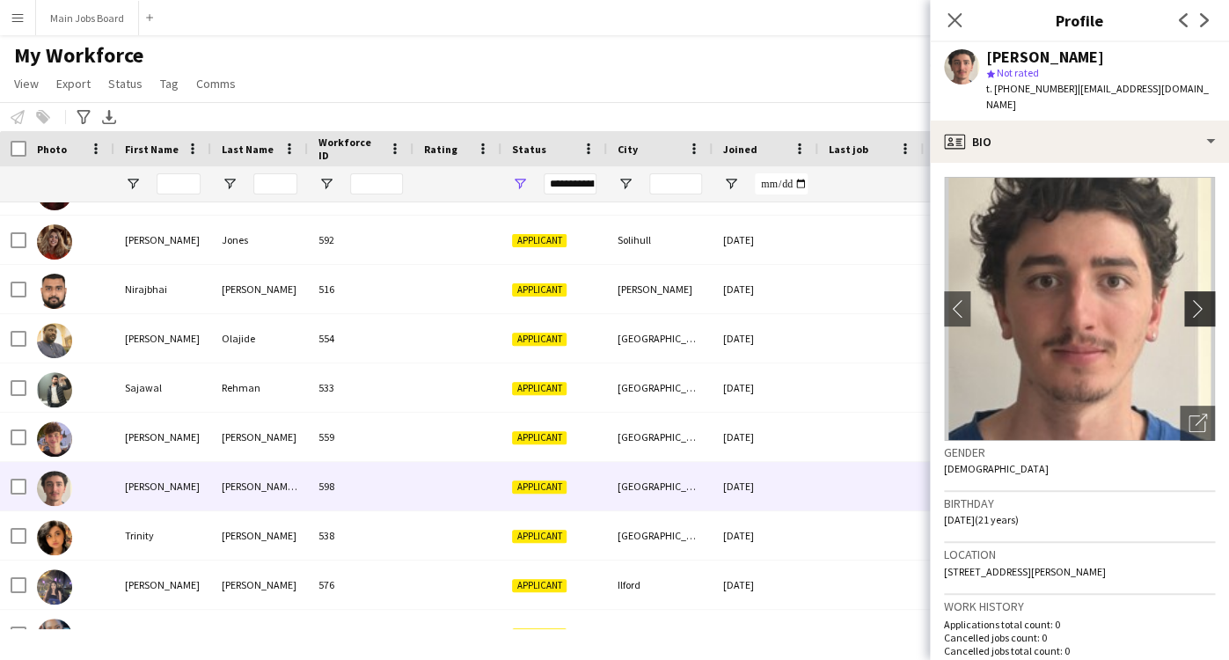
click at [1200, 304] on button "chevron-right" at bounding box center [1201, 308] width 35 height 35
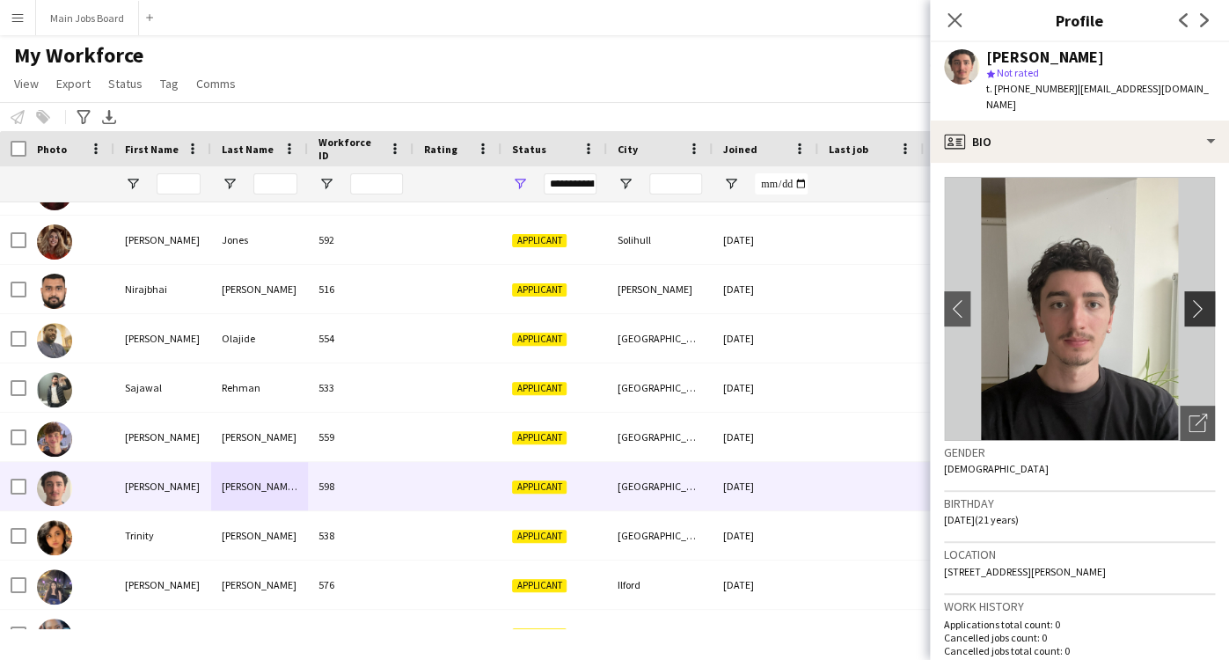
click at [1200, 299] on app-icon "chevron-right" at bounding box center [1202, 308] width 27 height 18
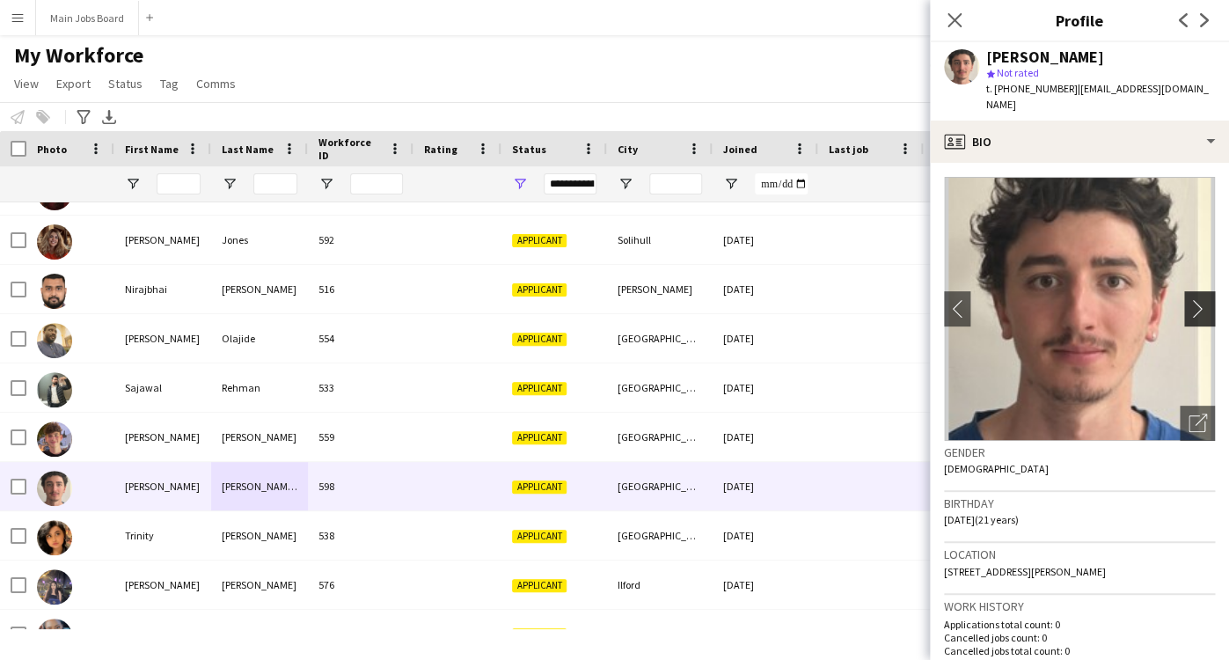
click at [1200, 299] on app-icon "chevron-right" at bounding box center [1202, 308] width 27 height 18
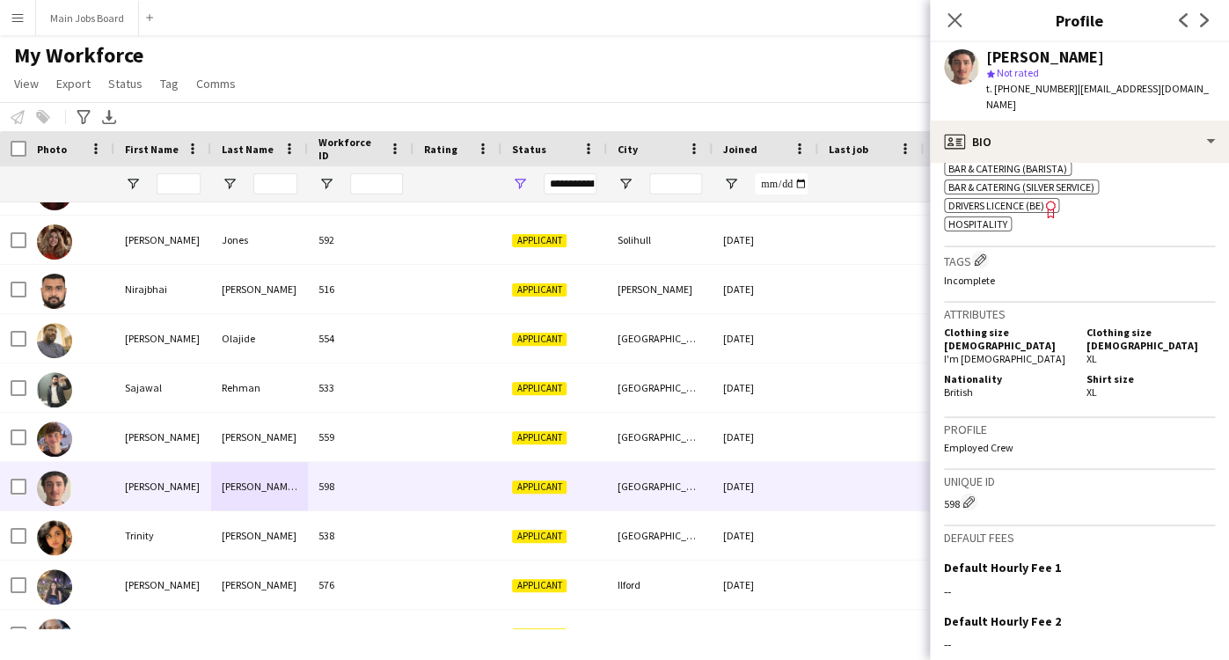
scroll to position [769, 0]
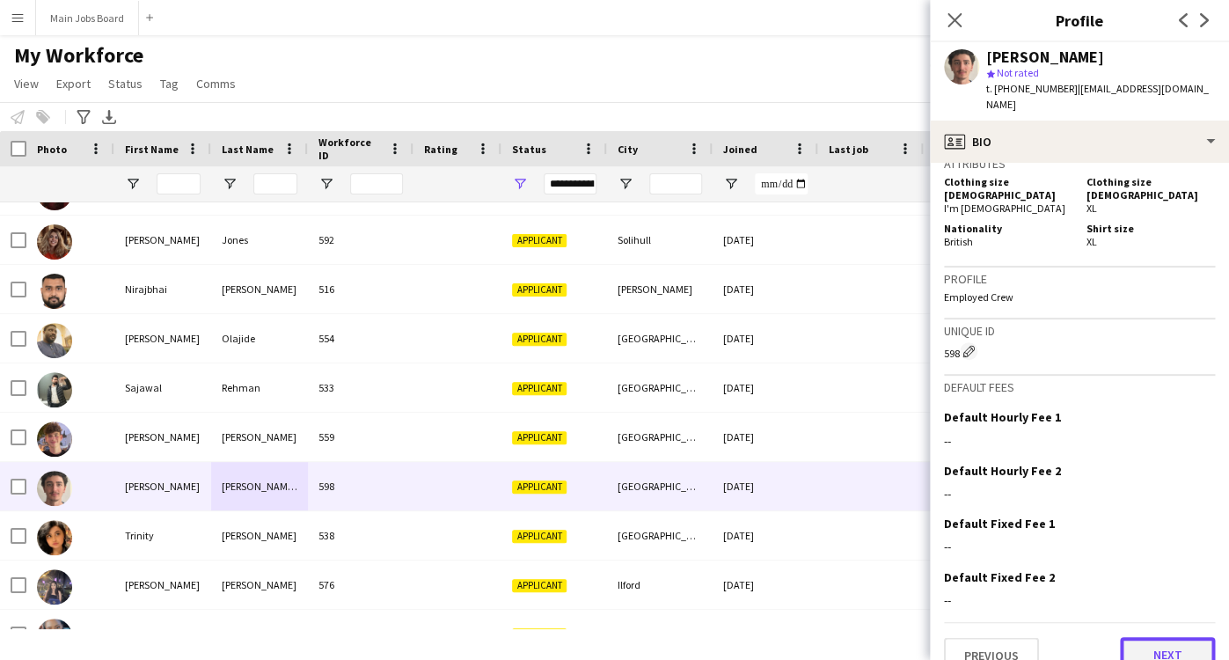
click at [1166, 637] on button "Next" at bounding box center [1167, 654] width 95 height 35
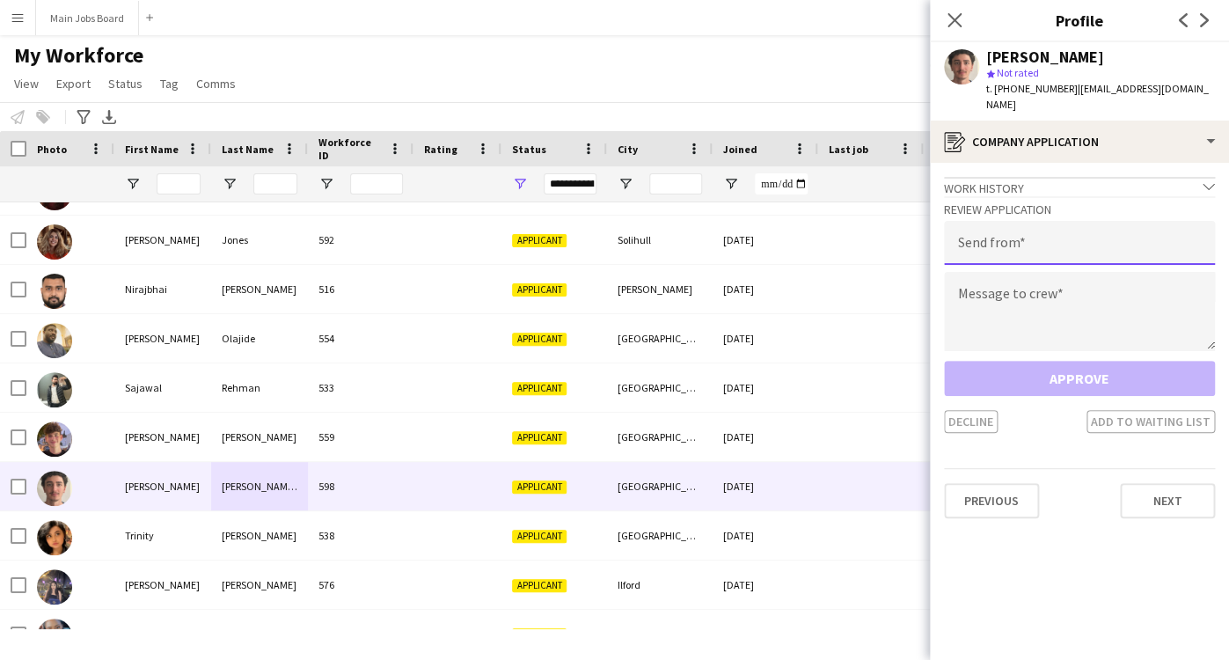
click at [1068, 241] on input "email" at bounding box center [1079, 243] width 271 height 44
type input "**********"
click at [1052, 289] on textarea at bounding box center [1079, 311] width 271 height 79
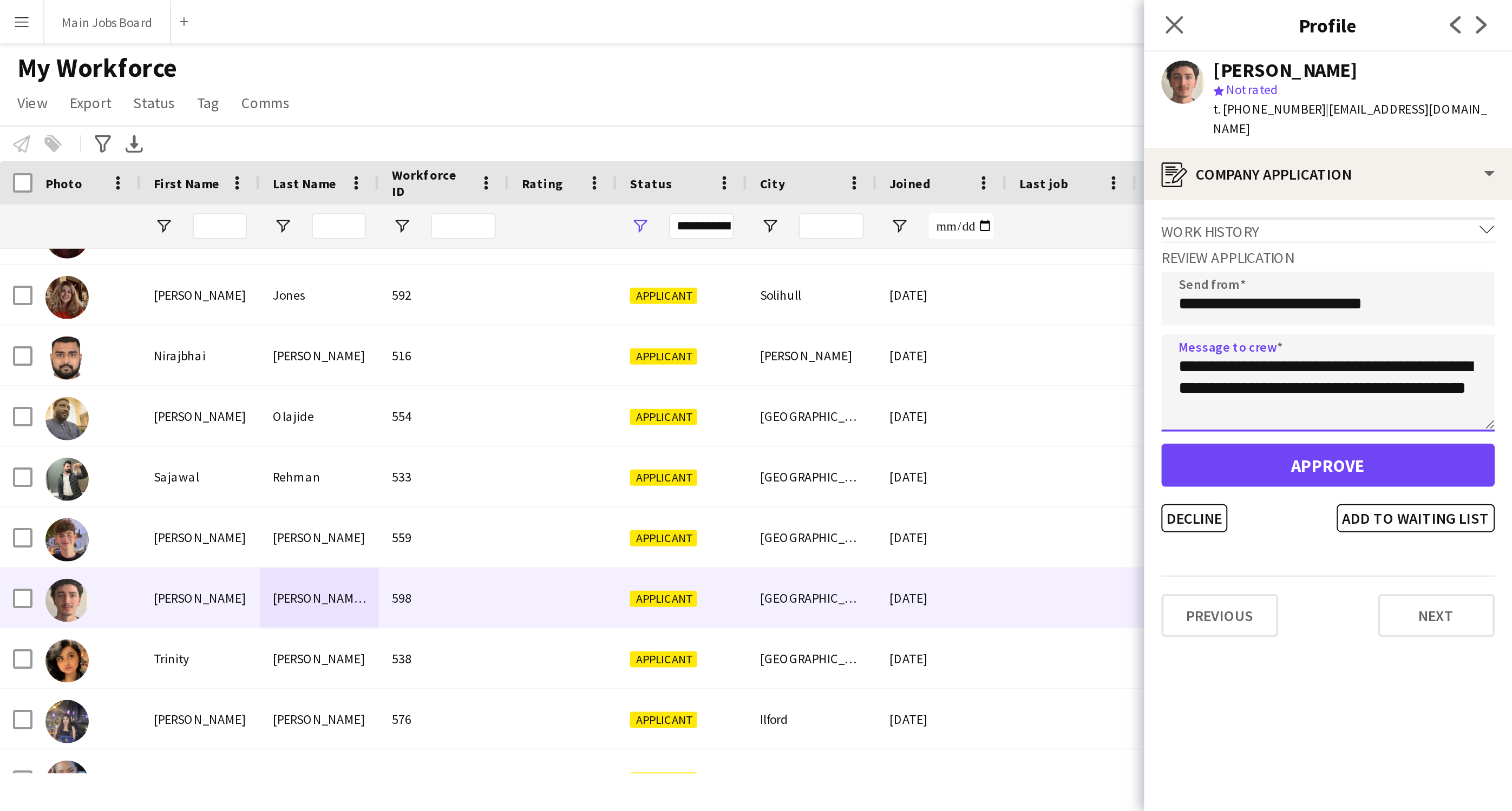
scroll to position [7, 0]
type textarea "**********"
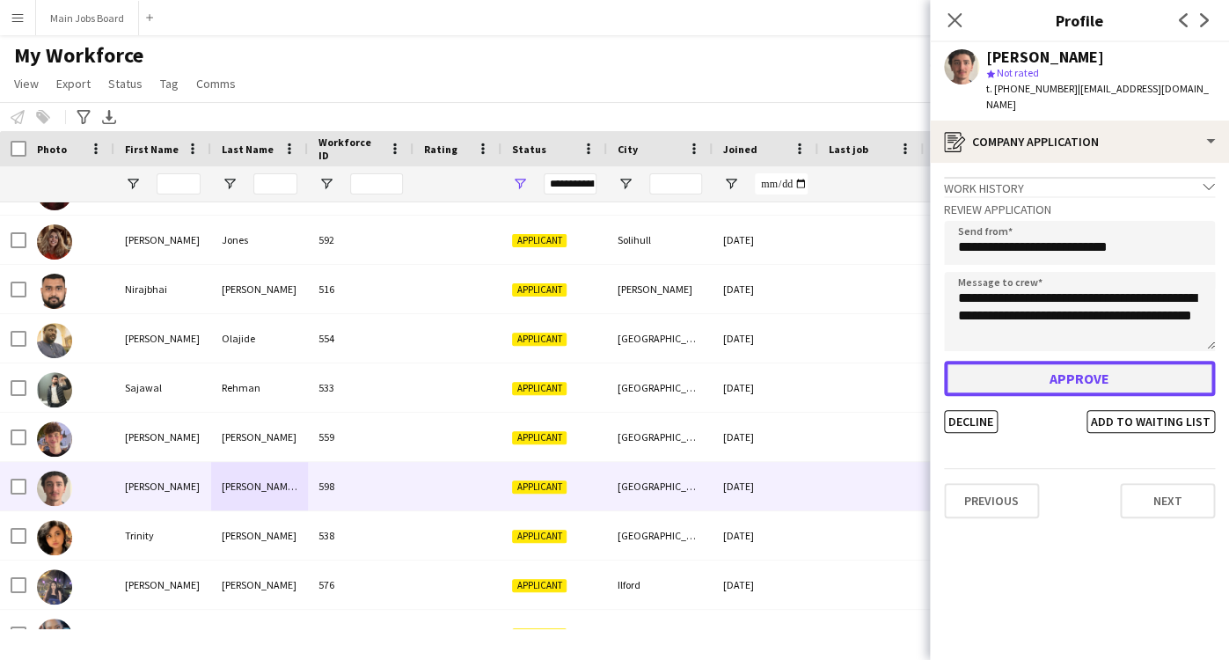
click at [1022, 361] on button "Approve" at bounding box center [1079, 378] width 271 height 35
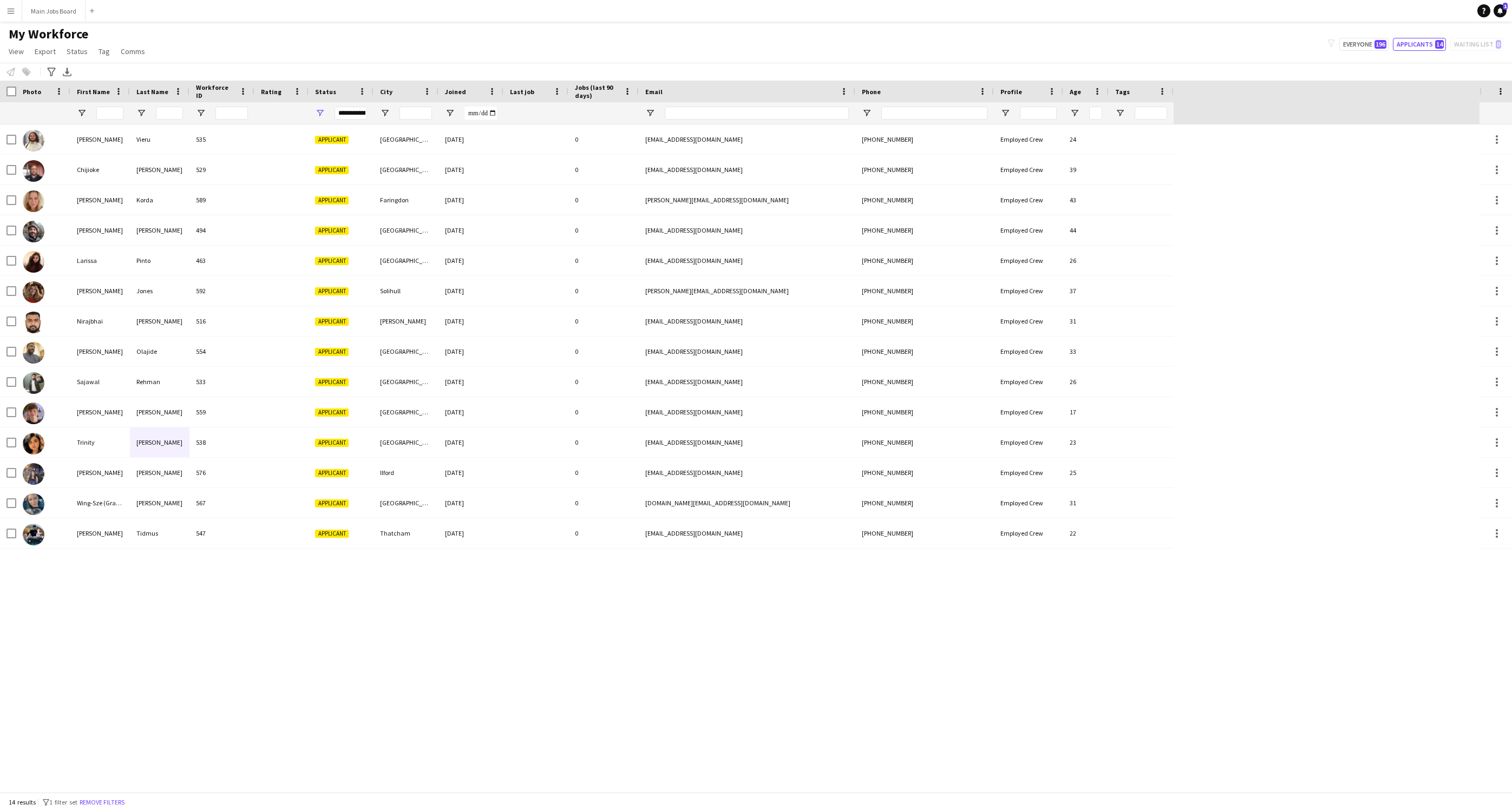
scroll to position [0, 0]
